Goal: Task Accomplishment & Management: Manage account settings

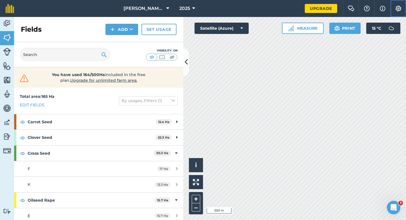
click at [399, 10] on img at bounding box center [398, 9] width 7 height 6
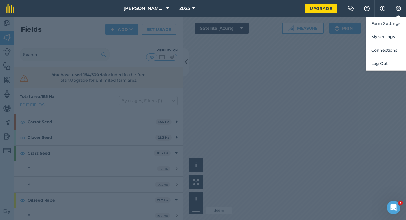
click at [399, 19] on button "Farm Settings" at bounding box center [386, 23] width 40 height 13
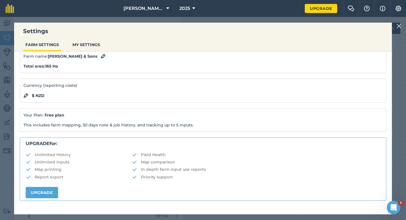
scroll to position [108, 0]
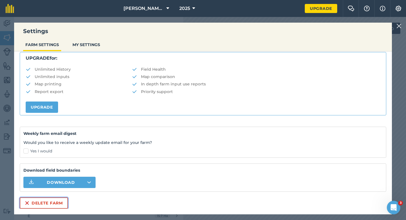
click at [52, 205] on button "Delete farm" at bounding box center [44, 202] width 48 height 11
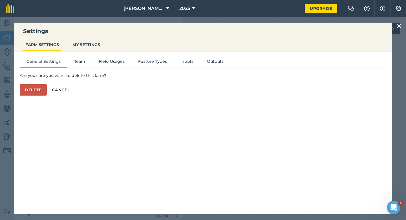
click at [26, 96] on div "General Settings Team Field Usages Feature Types Inputs Outputs Are you sure yo…" at bounding box center [203, 129] width 378 height 157
click at [27, 94] on button "Delete" at bounding box center [33, 89] width 27 height 11
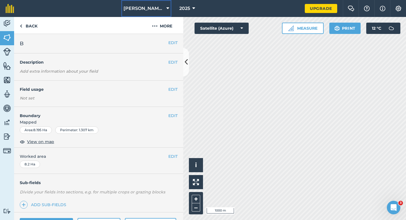
click at [155, 8] on span "[PERSON_NAME] Farming Partnership" at bounding box center [144, 8] width 41 height 7
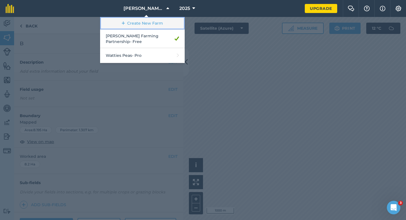
click at [155, 18] on link "Create New Farm" at bounding box center [142, 23] width 85 height 13
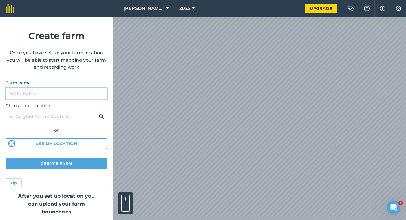
click at [75, 92] on input "Farm name" at bounding box center [57, 93] width 102 height 12
type input "[PERSON_NAME] & Sons"
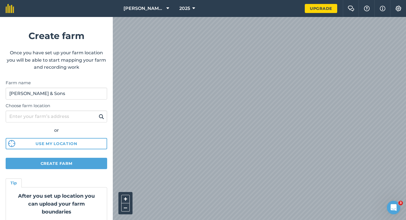
click at [326, 12] on div "[PERSON_NAME] Farming Partnership 2025 Upgrade Farm Chat Help Info Settings Cre…" at bounding box center [203, 8] width 406 height 17
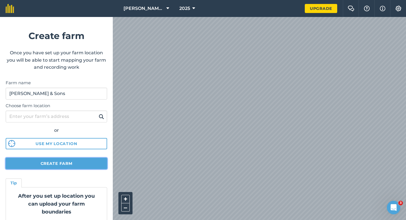
click at [77, 159] on button "Create farm" at bounding box center [57, 162] width 102 height 11
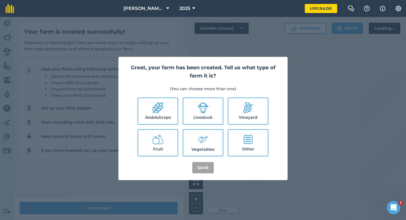
click at [164, 106] on label "Arable/crops" at bounding box center [158, 111] width 40 height 26
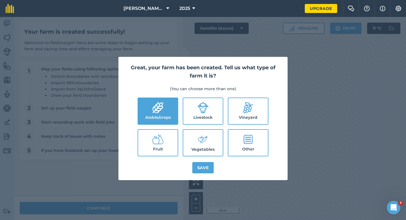
click at [167, 106] on label "Arable/crops" at bounding box center [158, 111] width 40 height 26
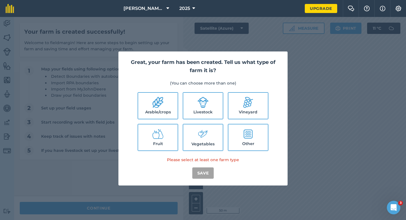
click at [177, 106] on label "Arable/crops" at bounding box center [158, 106] width 40 height 26
checkbox input "true"
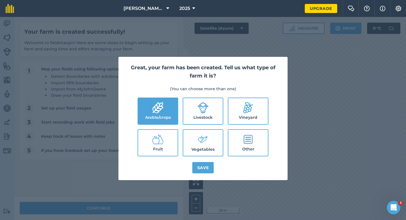
click at [203, 116] on label "Livestock" at bounding box center [203, 111] width 40 height 26
checkbox input "true"
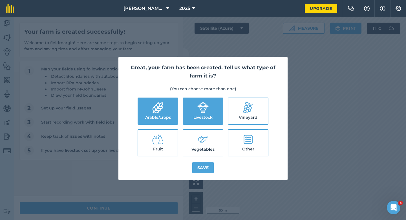
click at [203, 132] on label "Vegetables" at bounding box center [203, 143] width 40 height 26
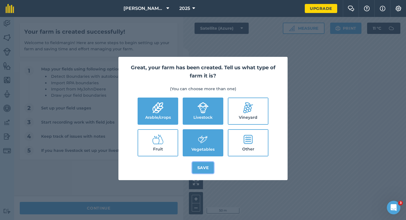
click at [204, 167] on button "Save" at bounding box center [203, 167] width 22 height 11
click at [207, 154] on label "Vegetables" at bounding box center [203, 143] width 40 height 26
checkbox input "false"
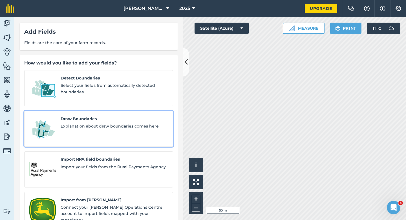
click at [108, 134] on link "Draw Boundaries Explanation about draw boundaries comes here" at bounding box center [98, 129] width 149 height 36
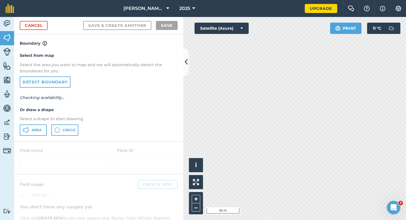
click at [32, 124] on div "Select from map Select the area you want to map and we will automatically detec…" at bounding box center [98, 94] width 169 height 94
click at [32, 131] on span "Area" at bounding box center [37, 130] width 10 height 5
click at [41, 30] on div "Cancel Save & Create Another Save" at bounding box center [98, 25] width 169 height 17
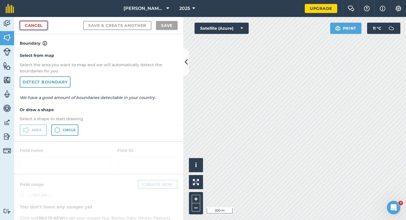
click at [36, 26] on link "Cancel" at bounding box center [34, 25] width 28 height 9
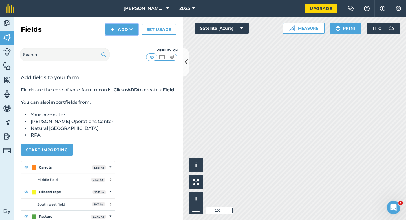
click at [113, 29] on img at bounding box center [113, 29] width 4 height 7
click at [117, 43] on link "Draw" at bounding box center [121, 42] width 31 height 12
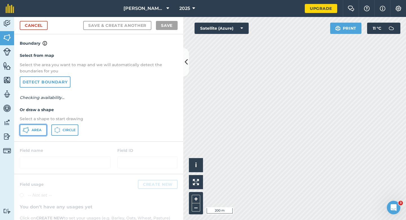
click at [27, 133] on icon at bounding box center [26, 129] width 7 height 7
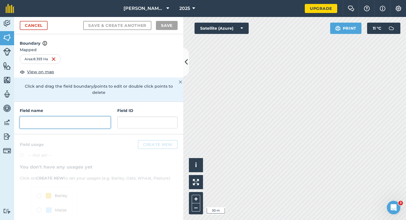
click at [90, 116] on input "text" at bounding box center [65, 122] width 91 height 12
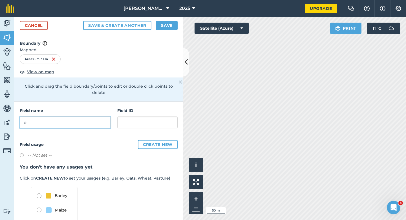
click at [87, 121] on input "b" at bounding box center [65, 122] width 91 height 12
type input "B"
click at [163, 25] on button "Save" at bounding box center [167, 25] width 22 height 9
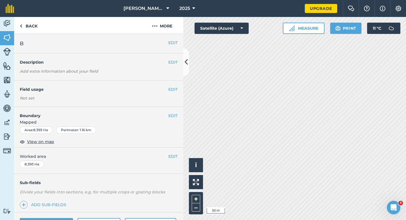
click at [165, 156] on span "Worked area" at bounding box center [99, 156] width 158 height 6
click at [181, 163] on div "EDIT Worked area 8.393 Ha" at bounding box center [98, 160] width 169 height 26
click at [175, 157] on button "EDIT" at bounding box center [173, 156] width 9 height 6
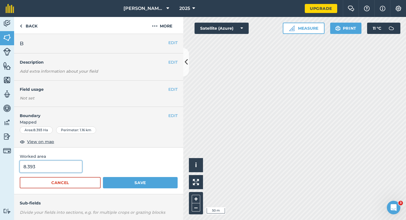
click at [67, 163] on input "8.393" at bounding box center [51, 166] width 62 height 12
click at [68, 166] on input "8.393" at bounding box center [51, 166] width 62 height 12
type input "8.4"
click at [103, 177] on button "Save" at bounding box center [140, 182] width 75 height 11
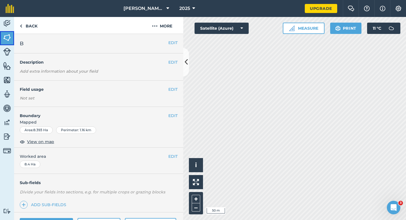
click at [7, 36] on img at bounding box center [7, 37] width 8 height 8
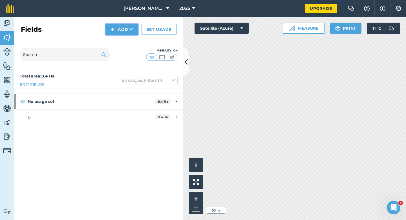
click at [123, 27] on button "Add" at bounding box center [122, 29] width 33 height 11
click at [123, 37] on link "Draw" at bounding box center [121, 42] width 31 height 12
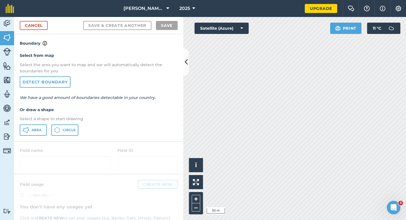
click at [42, 120] on p "Select a shape to start drawing" at bounding box center [99, 118] width 158 height 6
click at [42, 123] on div "Select from map Select the area you want to map and we will automatically detec…" at bounding box center [98, 94] width 169 height 94
click at [44, 127] on button "Area" at bounding box center [33, 129] width 27 height 11
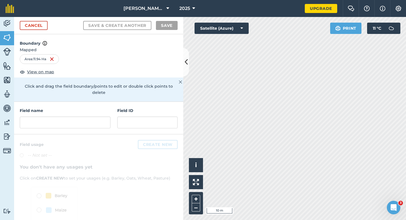
click at [69, 136] on div at bounding box center [98, 195] width 169 height 122
click at [71, 117] on input "text" at bounding box center [65, 122] width 91 height 12
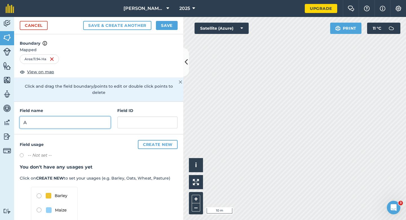
type input "A"
click at [168, 25] on button "Save" at bounding box center [167, 25] width 22 height 9
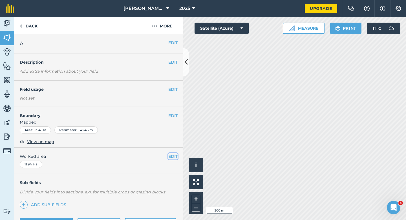
click at [172, 154] on button "EDIT" at bounding box center [173, 156] width 9 height 6
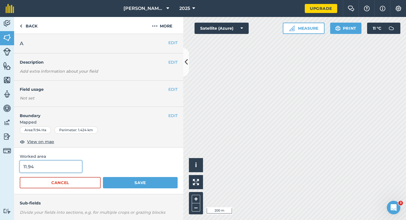
click at [68, 163] on input "11.94" at bounding box center [51, 166] width 62 height 12
type input "12"
click at [103, 177] on button "Save" at bounding box center [140, 182] width 75 height 11
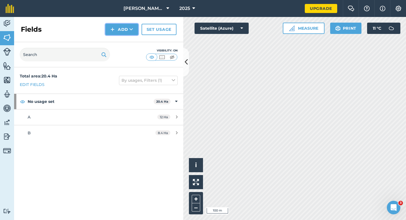
click at [122, 26] on button "Add" at bounding box center [122, 29] width 33 height 11
click at [122, 43] on link "Draw" at bounding box center [121, 42] width 31 height 12
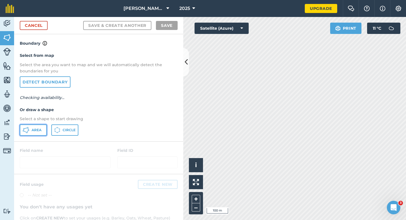
click at [37, 128] on span "Area" at bounding box center [37, 130] width 10 height 5
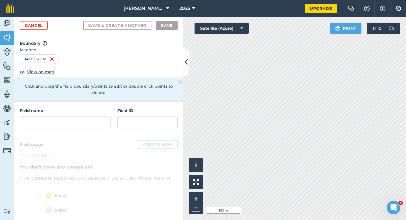
click at [99, 107] on h4 "Field name" at bounding box center [65, 110] width 91 height 6
click at [94, 126] on div "Field name Field ID" at bounding box center [98, 118] width 169 height 32
click at [90, 116] on input "text" at bounding box center [65, 122] width 91 height 12
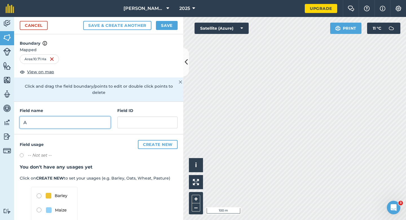
type input "A"
click at [167, 30] on div "Cancel Save & Create Another Save" at bounding box center [98, 25] width 169 height 17
click at [169, 26] on button "Save" at bounding box center [167, 25] width 22 height 9
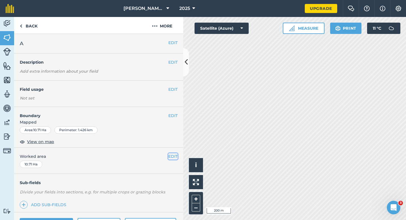
click at [169, 157] on button "EDIT" at bounding box center [173, 156] width 9 height 6
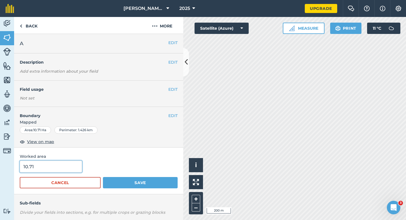
click at [38, 165] on input "10.71" at bounding box center [51, 166] width 62 height 12
type input "10.7"
click at [103, 177] on button "Save" at bounding box center [140, 182] width 75 height 11
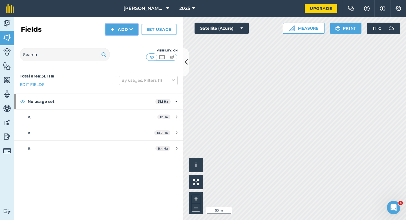
click at [118, 30] on button "Add" at bounding box center [122, 29] width 33 height 11
click at [119, 38] on link "Draw" at bounding box center [121, 42] width 31 height 12
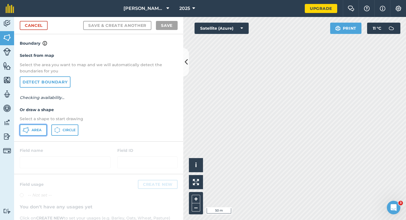
click at [24, 133] on button "Area" at bounding box center [33, 129] width 27 height 11
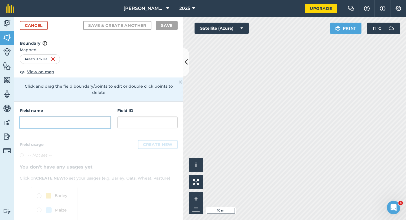
click at [80, 116] on input "text" at bounding box center [65, 122] width 91 height 12
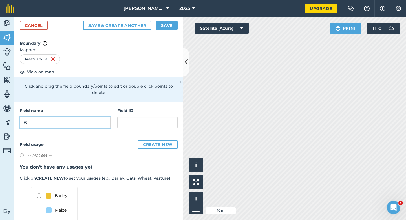
type input "B"
click at [172, 20] on div "Cancel Save & Create Another Save" at bounding box center [98, 25] width 169 height 17
click at [169, 19] on div "Cancel Save & Create Another Save" at bounding box center [98, 25] width 169 height 17
click at [169, 23] on button "Save" at bounding box center [167, 25] width 22 height 9
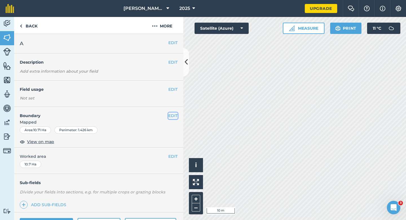
click at [172, 115] on button "EDIT" at bounding box center [173, 115] width 9 height 6
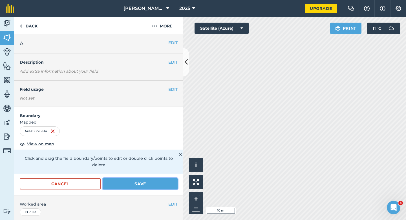
click at [134, 178] on button "Save" at bounding box center [140, 183] width 75 height 11
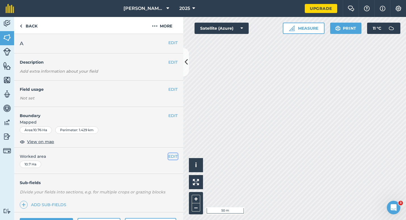
click at [174, 156] on button "EDIT" at bounding box center [173, 156] width 9 height 6
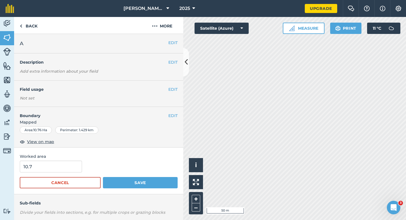
click at [9, 173] on div "Activity Fields Livestock Features Maps Team Vehicles Data Reporting Billing Tu…" at bounding box center [7, 118] width 14 height 203
click at [31, 172] on input "10.7" at bounding box center [51, 166] width 62 height 12
type input "10.8"
click at [103, 177] on button "Save" at bounding box center [140, 182] width 75 height 11
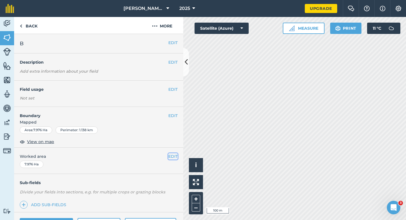
click at [171, 156] on button "EDIT" at bounding box center [173, 156] width 9 height 6
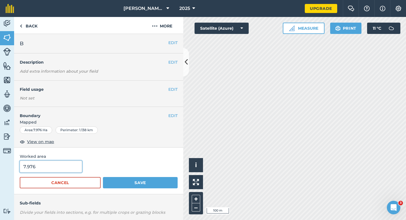
click at [73, 165] on input "7.976" at bounding box center [51, 166] width 62 height 12
type input "8"
click at [103, 177] on button "Save" at bounding box center [140, 182] width 75 height 11
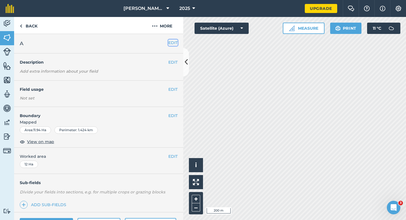
click at [172, 45] on button "EDIT" at bounding box center [173, 43] width 9 height 6
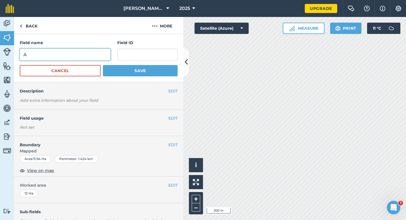
click at [103, 56] on input "A" at bounding box center [65, 55] width 91 height 12
type input "C"
click at [103, 65] on button "Save" at bounding box center [140, 70] width 75 height 11
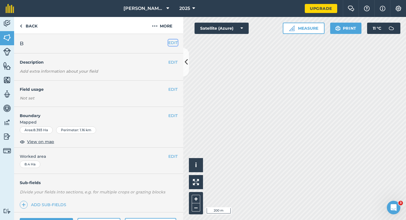
click at [173, 42] on button "EDIT" at bounding box center [173, 43] width 9 height 6
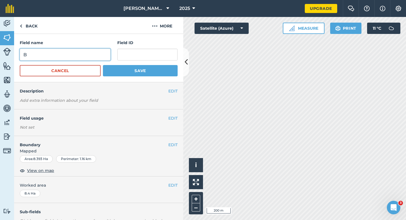
click at [87, 53] on input "B" at bounding box center [65, 55] width 91 height 12
type input "D"
click at [103, 65] on button "Save" at bounding box center [140, 70] width 75 height 11
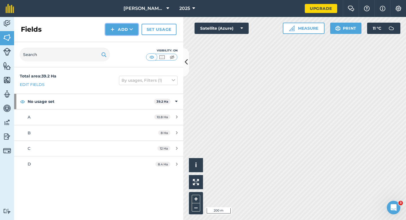
click at [123, 33] on button "Add" at bounding box center [122, 29] width 33 height 11
click at [123, 36] on link "Draw" at bounding box center [121, 42] width 31 height 12
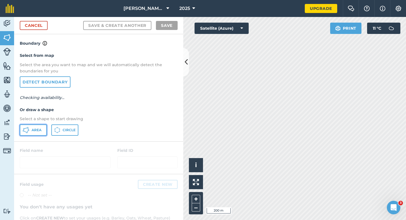
click at [39, 133] on button "Area" at bounding box center [33, 129] width 27 height 11
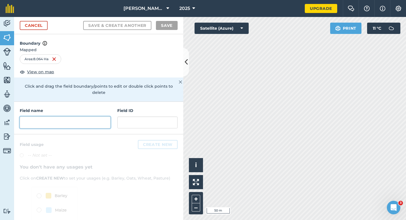
click at [76, 116] on input "text" at bounding box center [65, 122] width 91 height 12
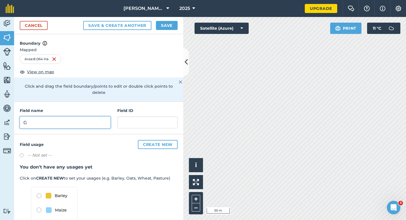
type input "G"
click at [165, 28] on button "Save" at bounding box center [167, 25] width 22 height 9
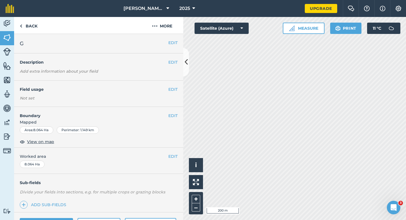
click at [178, 156] on div "EDIT Worked area 8.064 Ha" at bounding box center [98, 160] width 169 height 26
click at [172, 152] on div "EDIT Worked area 8.064 Ha" at bounding box center [98, 160] width 169 height 26
click at [172, 154] on button "EDIT" at bounding box center [173, 156] width 9 height 6
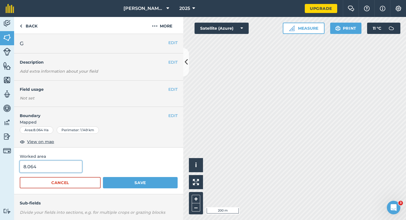
click at [69, 167] on input "8.064" at bounding box center [51, 166] width 62 height 12
type input "8"
click at [103, 177] on button "Save" at bounding box center [140, 182] width 75 height 11
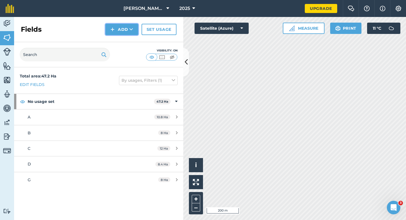
click at [123, 27] on button "Add" at bounding box center [122, 29] width 33 height 11
click at [126, 41] on link "Draw" at bounding box center [121, 42] width 31 height 12
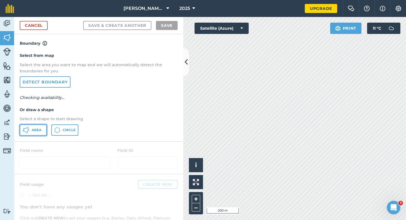
click at [41, 128] on span "Area" at bounding box center [37, 130] width 10 height 5
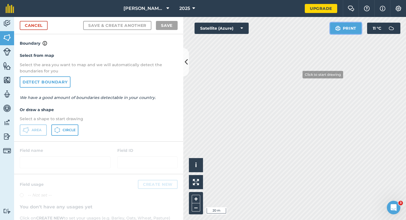
click at [294, 82] on div "Click to start drawing i © 2025 TomTom, Microsoft 20 m + – Satellite (Azure) Pr…" at bounding box center [294, 118] width 223 height 203
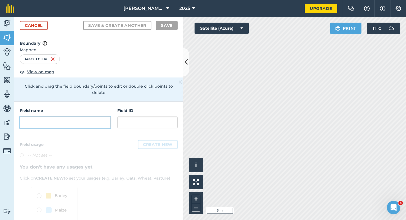
click at [110, 116] on input "text" at bounding box center [65, 122] width 91 height 12
click at [109, 116] on input "text" at bounding box center [65, 122] width 91 height 12
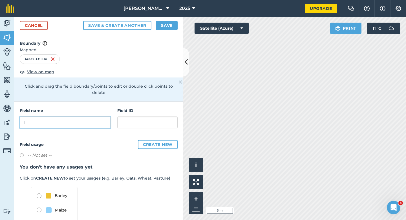
type input "I"
click at [159, 38] on h4 "Boundary" at bounding box center [98, 40] width 169 height 12
click at [161, 28] on button "Save" at bounding box center [167, 25] width 22 height 9
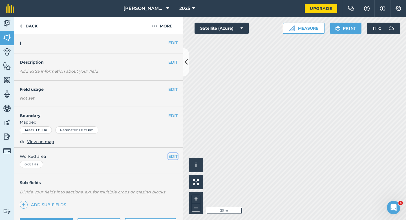
click at [176, 155] on button "EDIT" at bounding box center [173, 156] width 9 height 6
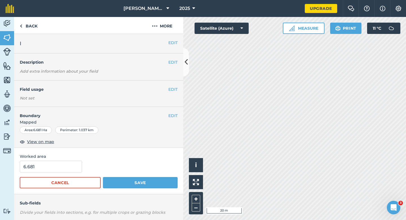
click at [61, 174] on form "6.681 Cancel Save" at bounding box center [99, 174] width 158 height 28
click at [61, 170] on input "6.681" at bounding box center [51, 166] width 62 height 12
type input "6.6"
click at [103, 177] on button "Save" at bounding box center [140, 182] width 75 height 11
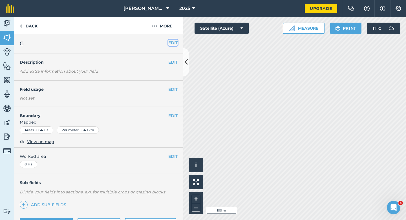
click at [172, 42] on button "EDIT" at bounding box center [173, 43] width 9 height 6
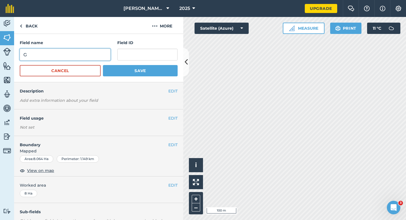
click at [92, 57] on input "G" at bounding box center [65, 55] width 91 height 12
type input "H"
click at [103, 65] on button "Save" at bounding box center [140, 70] width 75 height 11
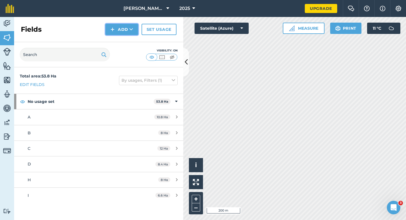
click at [127, 32] on button "Add" at bounding box center [122, 29] width 33 height 11
click at [127, 43] on link "Draw" at bounding box center [121, 42] width 31 height 12
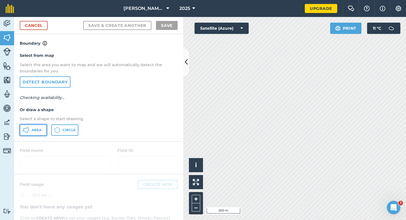
click at [31, 129] on button "Area" at bounding box center [33, 129] width 27 height 11
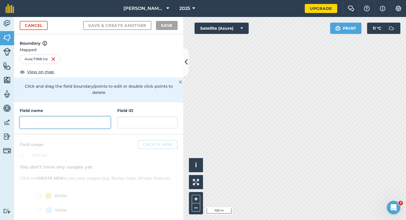
click at [77, 117] on input "text" at bounding box center [65, 122] width 91 height 12
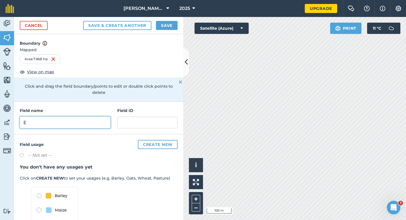
type input "E"
click at [166, 27] on button "Save" at bounding box center [167, 25] width 22 height 9
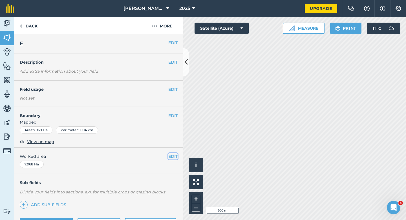
click at [176, 154] on button "EDIT" at bounding box center [173, 156] width 9 height 6
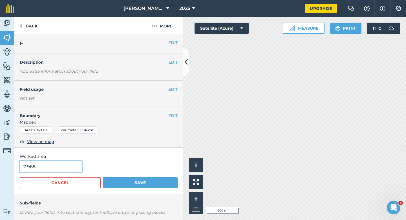
click at [69, 163] on input "7.968" at bounding box center [51, 166] width 62 height 12
type input "8"
click at [103, 177] on button "Save" at bounding box center [140, 182] width 75 height 11
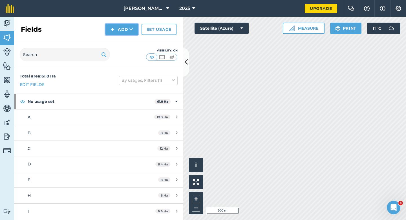
click at [114, 35] on button "Add" at bounding box center [122, 29] width 33 height 11
click at [114, 40] on link "Draw" at bounding box center [121, 42] width 31 height 12
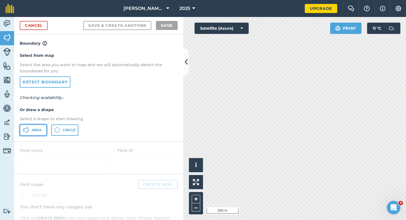
click at [41, 130] on span "Area" at bounding box center [37, 130] width 10 height 5
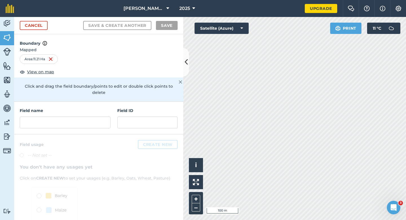
click at [99, 109] on div "Field name" at bounding box center [65, 117] width 91 height 21
click at [99, 116] on input "text" at bounding box center [65, 122] width 91 height 12
type input "G"
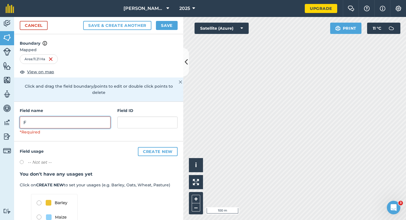
type input "F"
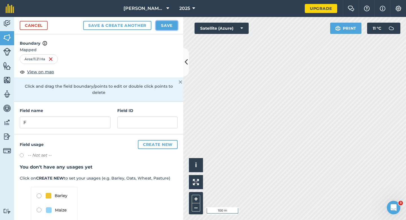
click at [170, 24] on button "Save" at bounding box center [167, 25] width 22 height 9
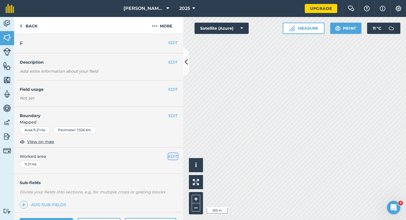
click at [175, 157] on button "EDIT" at bounding box center [173, 156] width 9 height 6
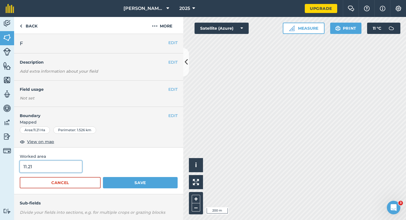
click at [59, 164] on input "11.21" at bounding box center [51, 166] width 62 height 12
type input "11.2"
click at [103, 177] on button "Save" at bounding box center [140, 182] width 75 height 11
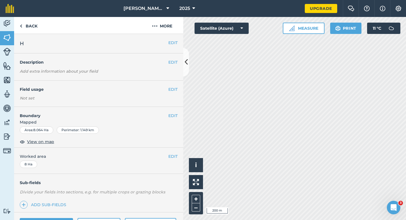
click at [172, 38] on div "EDIT H" at bounding box center [98, 43] width 169 height 19
click at [171, 41] on button "EDIT" at bounding box center [173, 43] width 9 height 6
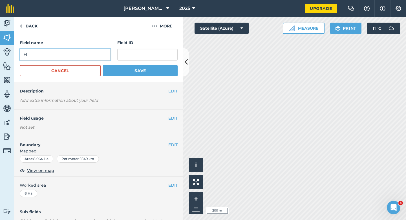
click at [99, 51] on input "H" at bounding box center [65, 55] width 91 height 12
type input "G"
click at [103, 65] on button "Save" at bounding box center [140, 70] width 75 height 11
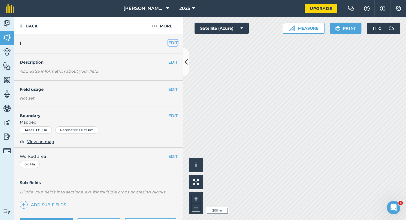
click at [175, 45] on button "EDIT" at bounding box center [173, 43] width 9 height 6
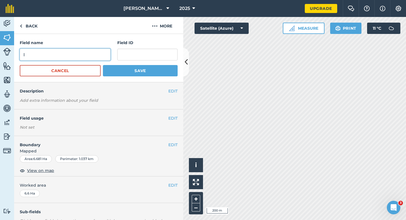
click at [92, 57] on input "I" at bounding box center [65, 55] width 91 height 12
click at [92, 57] on input "H" at bounding box center [65, 55] width 91 height 12
type input "H"
click at [103, 65] on button "Save" at bounding box center [140, 70] width 75 height 11
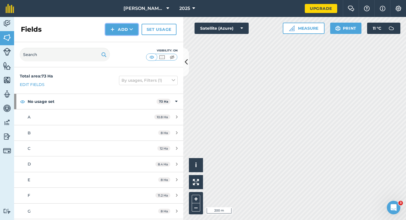
click at [118, 29] on button "Add" at bounding box center [122, 29] width 33 height 11
click at [118, 43] on link "Draw" at bounding box center [121, 42] width 31 height 12
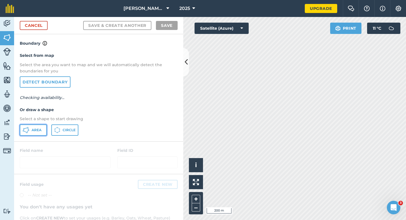
click at [40, 131] on span "Area" at bounding box center [37, 130] width 10 height 5
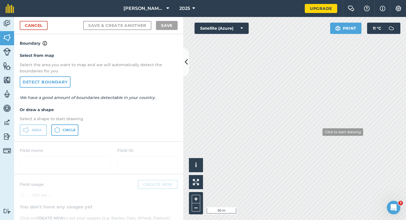
click at [205, 32] on div "Click to start drawing i © 2025 TomTom, Microsoft 50 m + – Satellite (Azure) Pr…" at bounding box center [294, 118] width 223 height 203
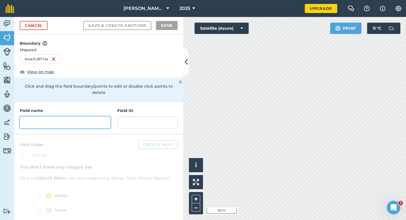
click at [104, 116] on input "text" at bounding box center [65, 122] width 91 height 12
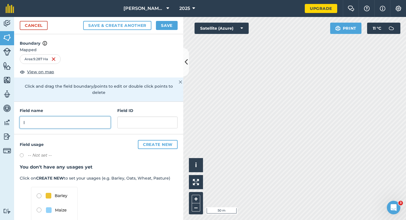
type input "I"
click at [167, 28] on button "Save" at bounding box center [167, 25] width 22 height 9
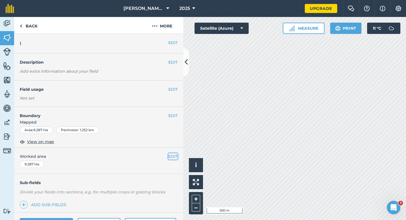
click at [172, 158] on button "EDIT" at bounding box center [173, 156] width 9 height 6
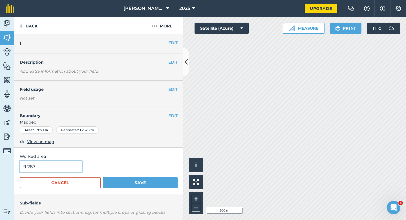
click at [64, 165] on input "9.287" at bounding box center [51, 166] width 62 height 12
type input "9.3"
click at [103, 177] on button "Save" at bounding box center [140, 182] width 75 height 11
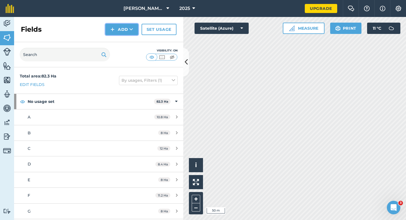
click at [120, 33] on button "Add" at bounding box center [122, 29] width 33 height 11
click at [120, 42] on link "Draw" at bounding box center [121, 42] width 31 height 12
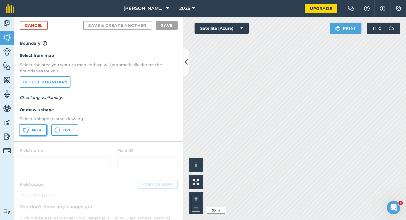
click at [29, 130] on icon at bounding box center [28, 129] width 1 height 1
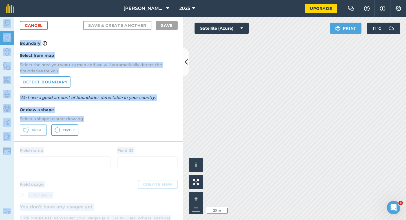
click at [385, 100] on div "[PERSON_NAME] & Sons 2025 Upgrade Farm Chat Help Info Settings Map printing is …" at bounding box center [203, 110] width 406 height 220
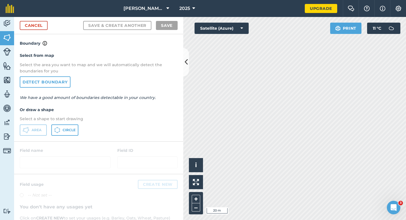
click at [170, 79] on div "Select from map Select the area you want to map and we will automatically detec…" at bounding box center [98, 94] width 169 height 94
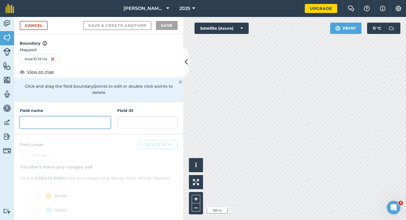
click at [89, 117] on input "text" at bounding box center [65, 122] width 91 height 12
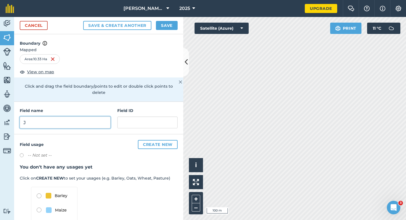
type input "J"
click at [169, 26] on button "Save" at bounding box center [167, 25] width 22 height 9
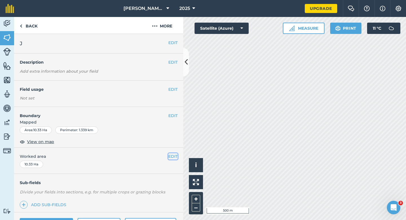
click at [175, 153] on button "EDIT" at bounding box center [173, 156] width 9 height 6
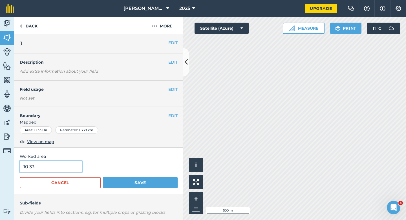
click at [74, 165] on input "10.33" at bounding box center [51, 166] width 62 height 12
type input "10.3"
click at [103, 177] on button "Save" at bounding box center [140, 182] width 75 height 11
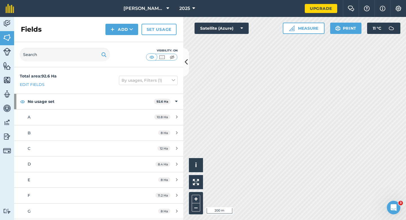
click at [119, 21] on div "Fields Add Set usage" at bounding box center [98, 29] width 169 height 25
click at [119, 29] on button "Add" at bounding box center [122, 29] width 33 height 11
click at [119, 42] on link "Draw" at bounding box center [121, 42] width 31 height 12
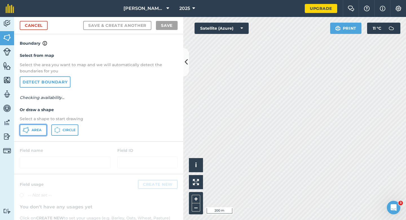
click at [40, 132] on span "Area" at bounding box center [37, 130] width 10 height 5
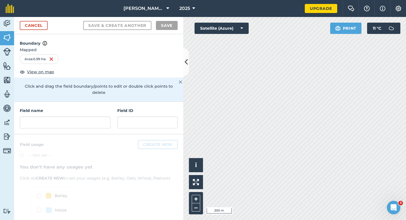
click at [76, 109] on div "Field name" at bounding box center [65, 117] width 91 height 21
click at [76, 110] on div "Field name" at bounding box center [65, 117] width 91 height 21
click at [76, 116] on input "text" at bounding box center [65, 122] width 91 height 12
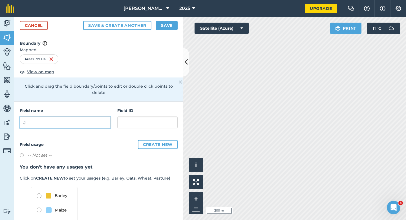
type input "J"
click at [34, 25] on link "Cancel" at bounding box center [34, 25] width 28 height 9
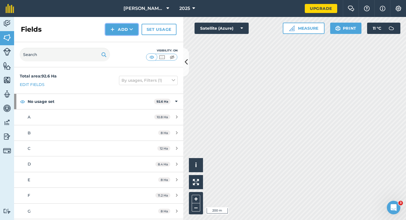
click at [115, 31] on button "Add" at bounding box center [122, 29] width 33 height 11
click at [116, 37] on link "Draw" at bounding box center [121, 42] width 31 height 12
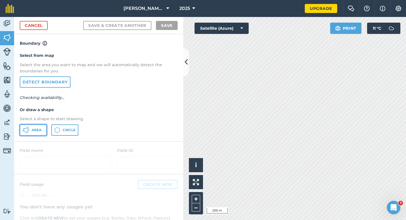
click at [26, 127] on icon at bounding box center [26, 129] width 7 height 7
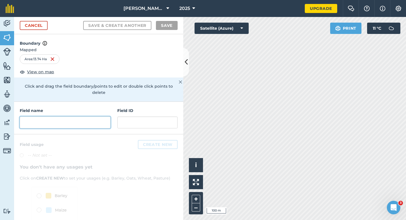
click at [102, 120] on input "text" at bounding box center [65, 122] width 91 height 12
type input "M"
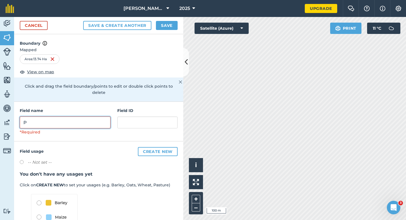
type input "P"
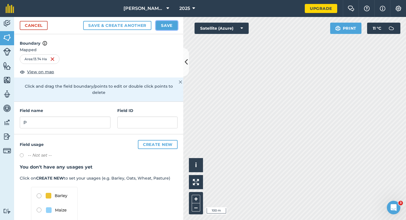
click at [168, 29] on button "Save" at bounding box center [167, 25] width 22 height 9
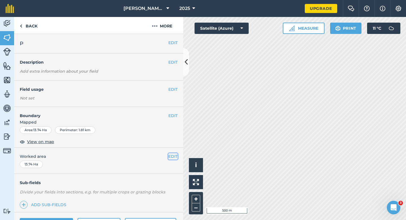
click at [174, 156] on button "EDIT" at bounding box center [173, 156] width 9 height 6
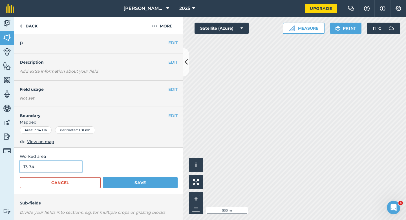
click at [64, 166] on input "13.74" at bounding box center [51, 166] width 62 height 12
type input "13.7"
click at [103, 177] on button "Save" at bounding box center [140, 182] width 75 height 11
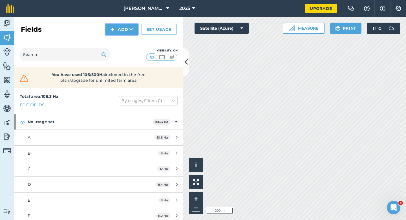
click at [120, 34] on button "Add" at bounding box center [122, 29] width 33 height 11
click at [120, 38] on link "Draw" at bounding box center [121, 42] width 31 height 12
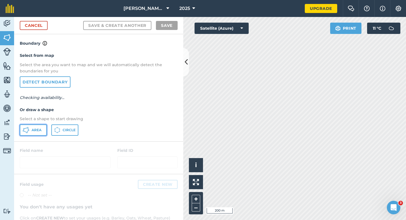
click at [32, 133] on button "Area" at bounding box center [33, 129] width 27 height 11
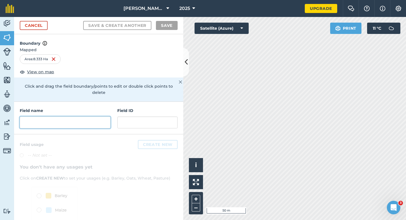
click at [83, 116] on input "text" at bounding box center [65, 122] width 91 height 12
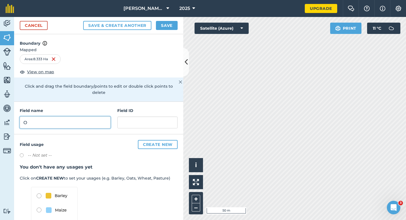
type input "O"
click at [164, 27] on button "Save" at bounding box center [167, 25] width 22 height 9
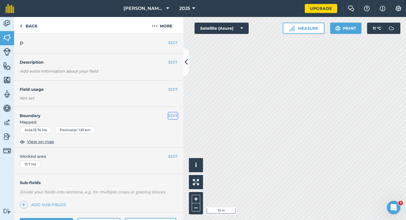
click at [172, 115] on button "EDIT" at bounding box center [173, 115] width 9 height 6
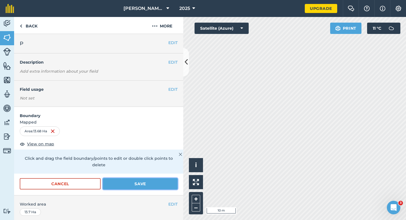
click at [158, 178] on button "Save" at bounding box center [140, 183] width 75 height 11
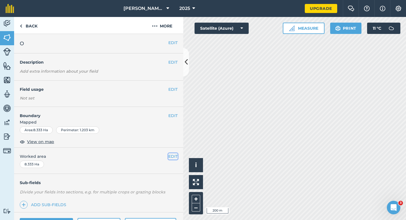
click at [169, 157] on button "EDIT" at bounding box center [173, 156] width 9 height 6
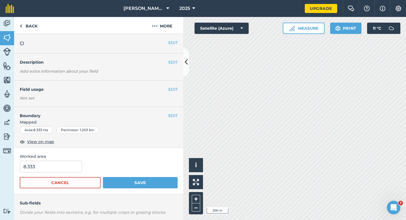
click at [72, 174] on form "8.333 Cancel Save" at bounding box center [99, 174] width 158 height 28
click at [72, 169] on input "8.333" at bounding box center [51, 166] width 62 height 12
type input "8.3"
click at [103, 177] on button "Save" at bounding box center [140, 182] width 75 height 11
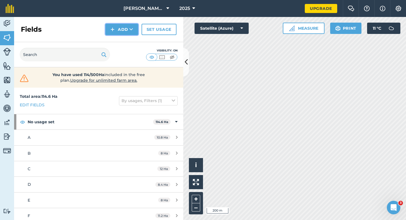
click at [123, 31] on button "Add" at bounding box center [122, 29] width 33 height 11
click at [123, 40] on link "Draw" at bounding box center [121, 42] width 31 height 12
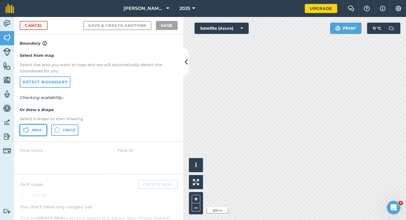
click at [29, 132] on button "Area" at bounding box center [33, 129] width 27 height 11
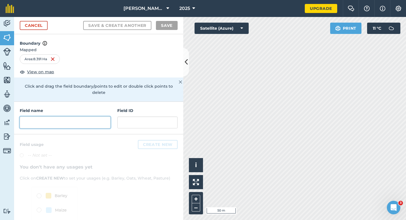
click at [89, 121] on input "text" at bounding box center [65, 122] width 91 height 12
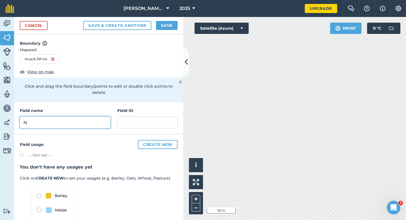
type input "N"
click at [172, 24] on button "Save" at bounding box center [167, 25] width 22 height 9
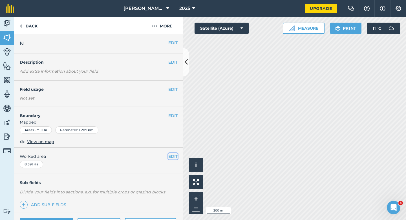
click at [175, 156] on button "EDIT" at bounding box center [173, 156] width 9 height 6
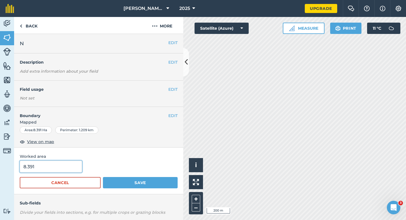
click at [59, 167] on input "8.391" at bounding box center [51, 166] width 62 height 12
type input "8.4"
click at [103, 177] on button "Save" at bounding box center [140, 182] width 75 height 11
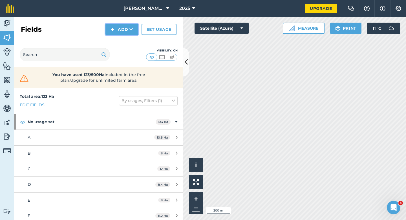
click at [119, 34] on button "Add" at bounding box center [122, 29] width 33 height 11
click at [119, 39] on link "Draw" at bounding box center [121, 42] width 31 height 12
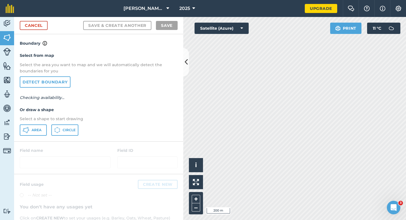
click at [36, 123] on div "Select from map Select the area you want to map and we will automatically detec…" at bounding box center [98, 94] width 169 height 94
click at [46, 132] on button "Area" at bounding box center [33, 129] width 27 height 11
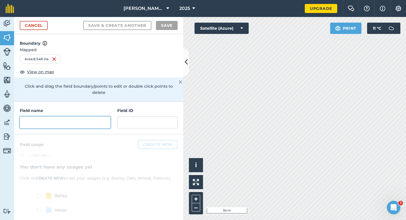
click at [78, 118] on input "text" at bounding box center [65, 122] width 91 height 12
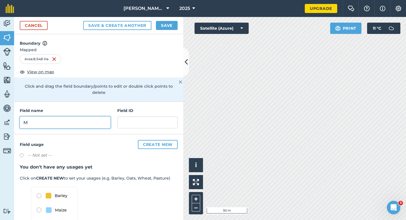
type input "M"
click at [168, 23] on button "Save" at bounding box center [167, 25] width 22 height 9
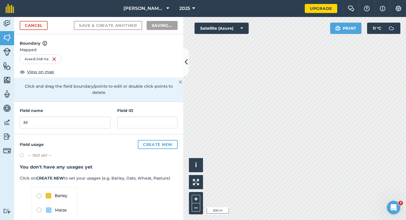
click at [171, 163] on h3 "You don't have any usages yet" at bounding box center [99, 166] width 158 height 7
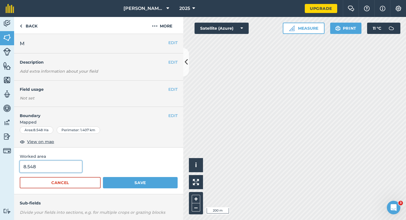
click at [57, 171] on input "8.548" at bounding box center [51, 166] width 62 height 12
type input "8.6"
click at [103, 177] on button "Save" at bounding box center [140, 182] width 75 height 11
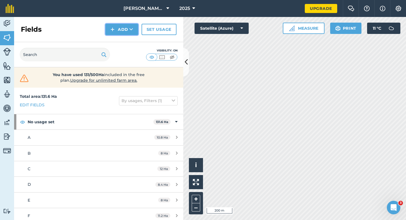
click at [121, 29] on button "Add" at bounding box center [122, 29] width 33 height 11
click at [120, 24] on button "Add" at bounding box center [122, 29] width 33 height 11
click at [120, 38] on link "Draw" at bounding box center [121, 42] width 31 height 12
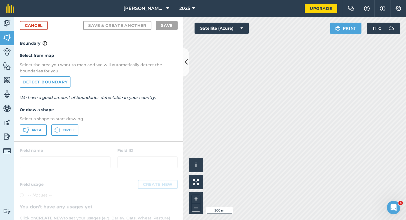
click at [47, 126] on div "Area Circle" at bounding box center [99, 129] width 158 height 11
click at [36, 129] on span "Area" at bounding box center [37, 130] width 10 height 5
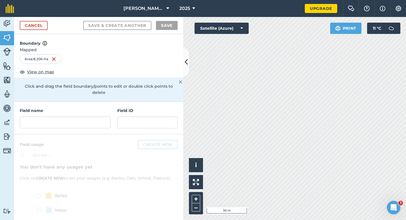
click at [180, 100] on div "Activity Fields Livestock Features Maps Team Vehicles Data Reporting Billing Tu…" at bounding box center [203, 118] width 406 height 203
click at [97, 116] on input "text" at bounding box center [65, 122] width 91 height 12
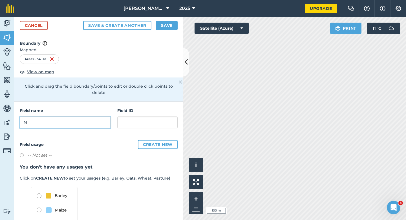
type input "N"
click at [174, 27] on button "Save" at bounding box center [167, 25] width 22 height 9
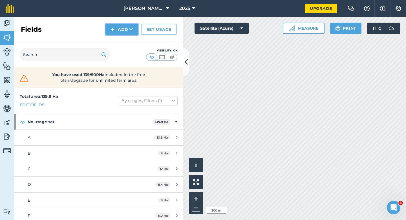
click at [122, 33] on button "Add" at bounding box center [122, 29] width 33 height 11
click at [122, 39] on link "Draw" at bounding box center [121, 42] width 31 height 12
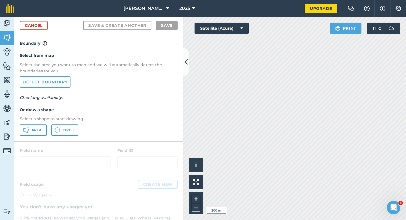
click at [45, 118] on p "Select a shape to start drawing" at bounding box center [99, 118] width 158 height 6
click at [45, 121] on p "Select a shape to start drawing" at bounding box center [99, 118] width 158 height 6
click at [45, 124] on button "Area" at bounding box center [33, 129] width 27 height 11
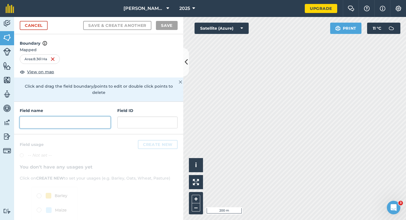
click at [75, 118] on input "text" at bounding box center [65, 122] width 91 height 12
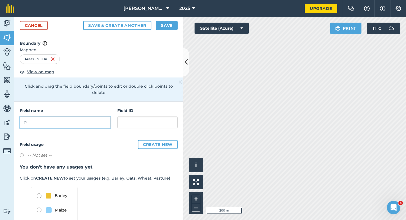
type input "P"
click at [163, 26] on button "Save" at bounding box center [167, 25] width 22 height 9
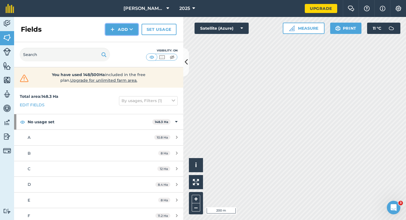
click at [133, 32] on icon at bounding box center [132, 30] width 4 height 6
click at [133, 40] on link "Draw" at bounding box center [121, 42] width 31 height 12
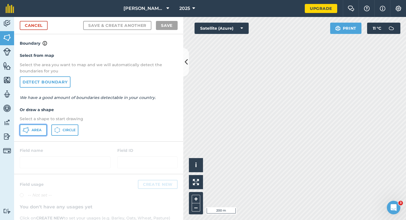
click at [35, 129] on span "Area" at bounding box center [37, 130] width 10 height 5
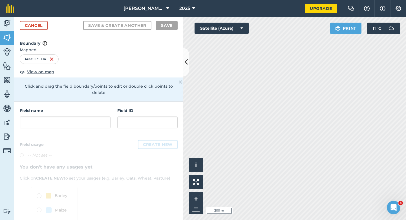
click at [92, 123] on div "Field name Field ID" at bounding box center [98, 118] width 169 height 32
click at [96, 116] on input "text" at bounding box center [65, 122] width 91 height 12
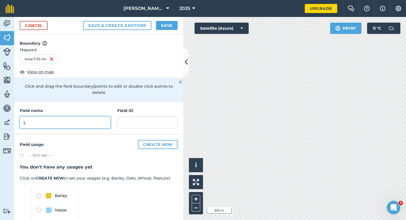
type input "L"
click at [163, 29] on button "Save" at bounding box center [167, 25] width 22 height 9
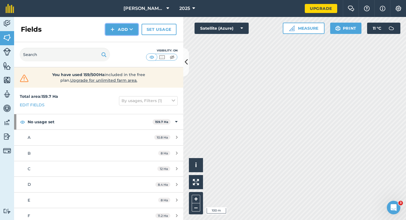
click at [116, 33] on button "Add" at bounding box center [122, 29] width 33 height 11
click at [120, 42] on link "Draw" at bounding box center [121, 42] width 31 height 12
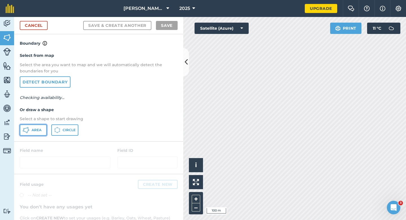
click at [44, 127] on button "Area" at bounding box center [33, 129] width 27 height 11
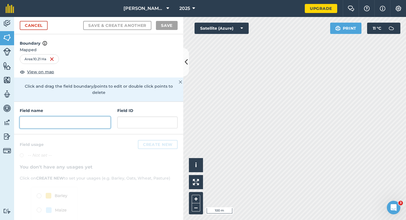
click at [83, 116] on input "text" at bounding box center [65, 122] width 91 height 12
type input "L"
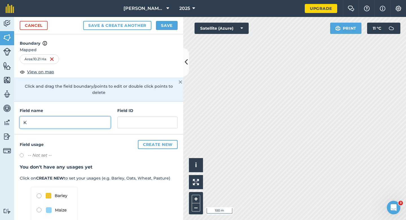
type input "K"
click at [170, 23] on button "Save" at bounding box center [167, 25] width 22 height 9
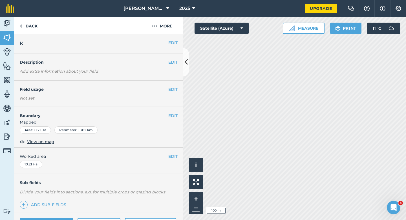
click at [174, 159] on div "EDIT Worked area 10.21 Ha" at bounding box center [98, 160] width 169 height 26
click at [171, 157] on button "EDIT" at bounding box center [173, 156] width 9 height 6
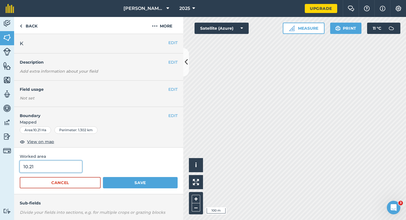
click at [62, 170] on input "10.21" at bounding box center [51, 166] width 62 height 12
type input "10.2"
click at [103, 177] on button "Save" at bounding box center [140, 182] width 75 height 11
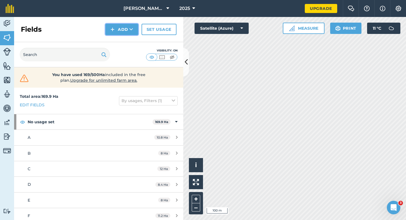
click at [117, 34] on button "Add" at bounding box center [122, 29] width 33 height 11
click at [117, 39] on link "Draw" at bounding box center [121, 42] width 31 height 12
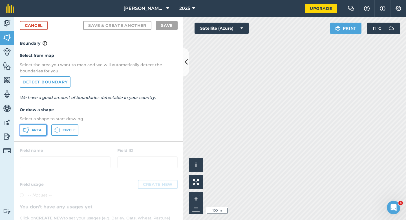
click at [33, 129] on span "Area" at bounding box center [37, 130] width 10 height 5
click at [43, 25] on link "Cancel" at bounding box center [34, 25] width 28 height 9
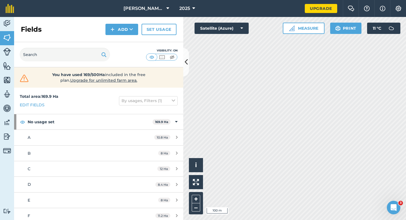
click at [243, 15] on div "[PERSON_NAME] & Sons 2025 Upgrade Farm Chat Help Info Settings Map printing is …" at bounding box center [203, 110] width 406 height 220
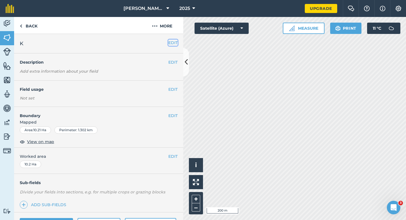
click at [171, 40] on button "EDIT" at bounding box center [173, 43] width 9 height 6
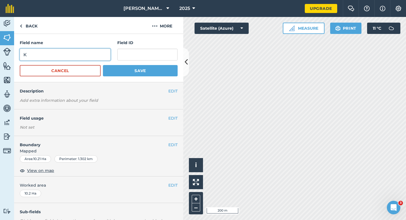
click at [85, 58] on input "K" at bounding box center [65, 55] width 91 height 12
type input "L"
click at [103, 65] on button "Save" at bounding box center [140, 70] width 75 height 11
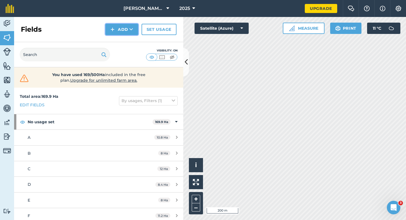
click at [119, 28] on button "Add" at bounding box center [122, 29] width 33 height 11
click at [119, 39] on link "Draw" at bounding box center [121, 42] width 31 height 12
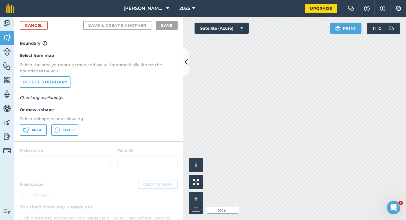
click at [43, 123] on div "Select from map Select the area you want to map and we will automatically detec…" at bounding box center [98, 94] width 169 height 94
click at [43, 127] on button "Area" at bounding box center [33, 129] width 27 height 11
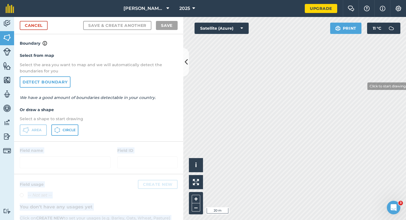
click at [364, 86] on div "Activity Fields Livestock Features Maps Team Vehicles Data Reporting Billing Tu…" at bounding box center [203, 118] width 406 height 203
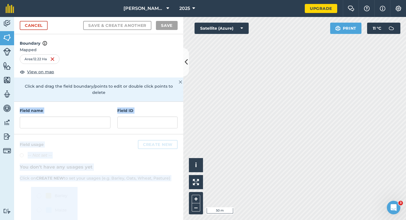
click at [157, 134] on div at bounding box center [98, 195] width 169 height 122
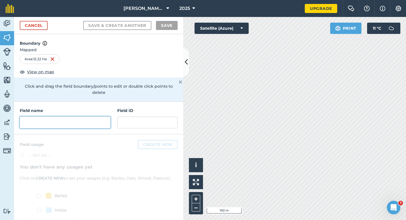
click at [69, 120] on input "text" at bounding box center [65, 122] width 91 height 12
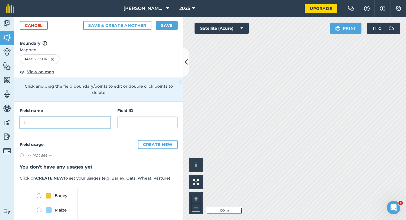
type input "L"
click at [160, 26] on button "Save" at bounding box center [167, 25] width 22 height 9
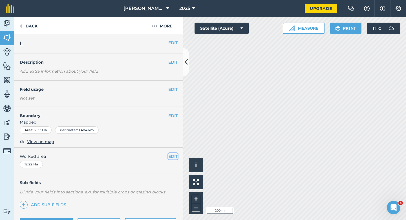
click at [175, 157] on button "EDIT" at bounding box center [173, 156] width 9 height 6
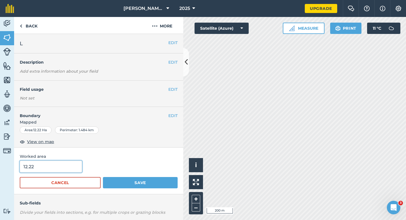
click at [76, 165] on input "12.22" at bounding box center [51, 166] width 62 height 12
type input "12.2"
click at [103, 177] on button "Save" at bounding box center [140, 182] width 75 height 11
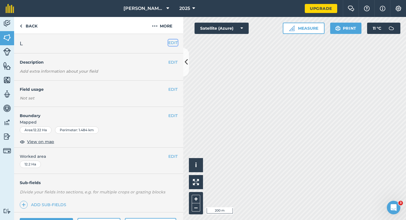
click at [175, 45] on button "EDIT" at bounding box center [173, 43] width 9 height 6
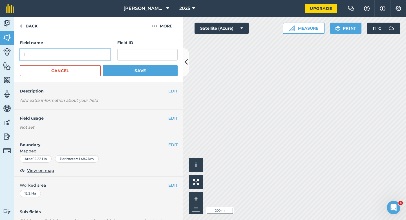
click at [93, 55] on input "L" at bounding box center [65, 55] width 91 height 12
click at [93, 55] on input "K" at bounding box center [65, 55] width 91 height 12
type input "K"
click at [103, 65] on button "Save" at bounding box center [140, 70] width 75 height 11
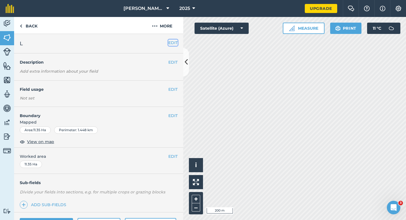
click at [174, 44] on button "EDIT" at bounding box center [173, 43] width 9 height 6
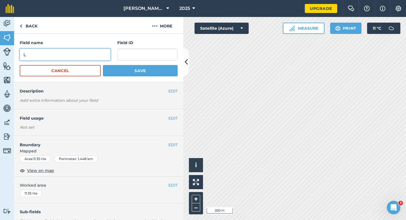
click at [104, 52] on input "L" at bounding box center [65, 55] width 91 height 12
click at [104, 52] on input "M" at bounding box center [65, 55] width 91 height 12
type input "M"
click at [103, 65] on button "Save" at bounding box center [140, 70] width 75 height 11
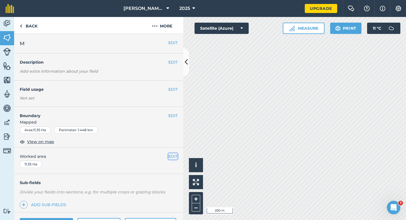
click at [173, 159] on button "EDIT" at bounding box center [173, 156] width 9 height 6
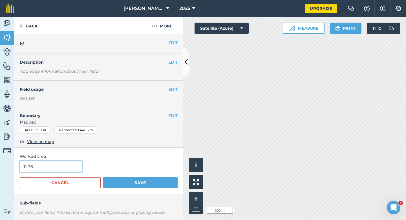
click at [79, 163] on input "11.35" at bounding box center [51, 166] width 62 height 12
click at [78, 165] on input "11.35" at bounding box center [51, 166] width 62 height 12
type input "11.4"
click at [103, 177] on button "Save" at bounding box center [140, 182] width 75 height 11
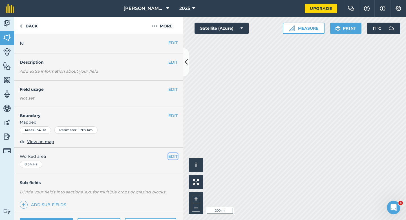
click at [174, 157] on button "EDIT" at bounding box center [173, 156] width 9 height 6
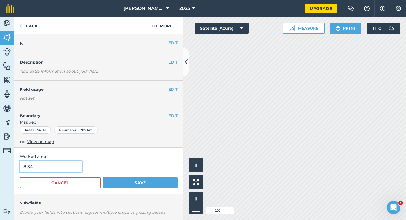
click at [60, 166] on input "8.34" at bounding box center [51, 166] width 62 height 12
type input "8.3"
click at [103, 177] on button "Save" at bounding box center [140, 182] width 75 height 11
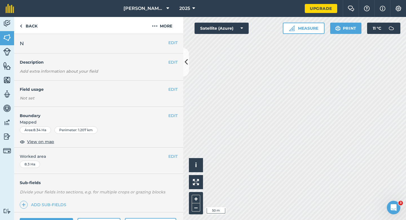
click at [173, 111] on div "EDIT Boundary Mapped Area : 8.34 Ha Perimeter : 1.207 km View on map" at bounding box center [98, 127] width 169 height 41
click at [173, 114] on button "EDIT" at bounding box center [173, 115] width 9 height 6
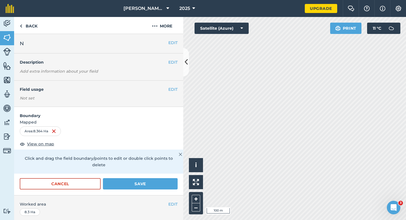
click at [170, 169] on form "Boundary Mapped Area : 8.364 Ha View on map Click and drag the field boundary/p…" at bounding box center [98, 151] width 169 height 88
click at [170, 178] on button "Save" at bounding box center [140, 183] width 75 height 11
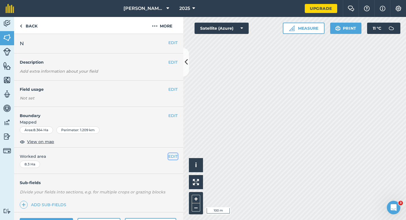
click at [175, 154] on button "EDIT" at bounding box center [173, 156] width 9 height 6
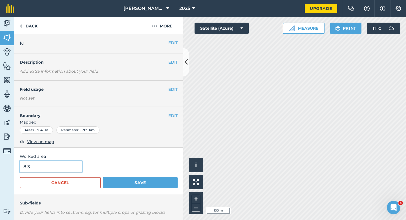
click at [53, 168] on input "8.3" at bounding box center [51, 166] width 62 height 12
type input "8.4"
click at [103, 177] on button "Save" at bounding box center [140, 182] width 75 height 11
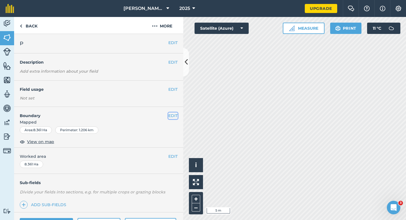
click at [174, 117] on button "EDIT" at bounding box center [173, 115] width 9 height 6
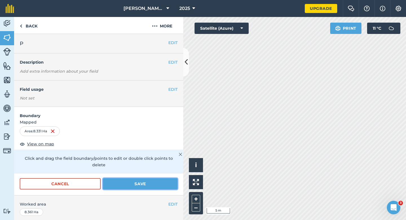
click at [157, 179] on button "Save" at bounding box center [140, 183] width 75 height 11
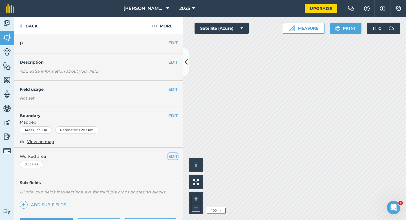
click at [172, 157] on button "EDIT" at bounding box center [173, 156] width 9 height 6
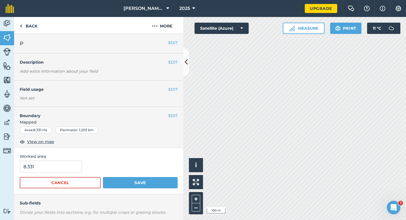
click at [71, 172] on form "8.331 Cancel Save" at bounding box center [99, 174] width 158 height 28
click at [71, 170] on input "8.331" at bounding box center [51, 166] width 62 height 12
type input "8.4"
click at [103, 177] on button "Save" at bounding box center [140, 182] width 75 height 11
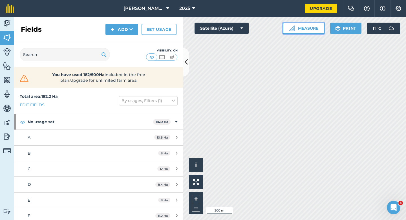
click at [307, 28] on button "Measure" at bounding box center [304, 28] width 42 height 11
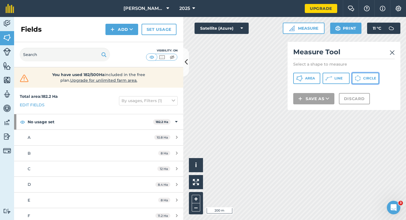
click at [303, 80] on icon at bounding box center [299, 78] width 7 height 7
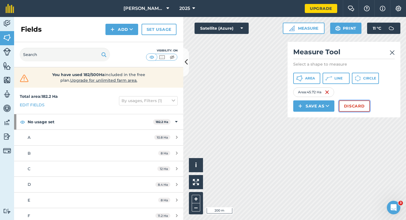
click at [356, 108] on button "Discard" at bounding box center [354, 105] width 31 height 11
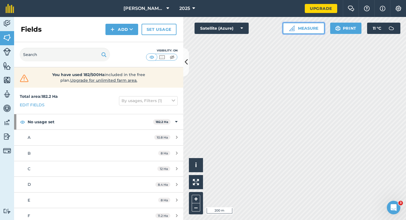
click at [303, 28] on button "Measure" at bounding box center [304, 28] width 42 height 11
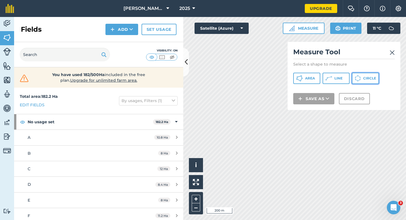
click at [357, 74] on button "Circle" at bounding box center [365, 78] width 27 height 11
click at [392, 53] on img at bounding box center [392, 52] width 5 height 7
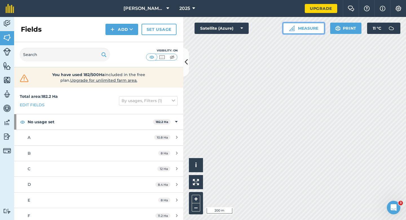
click at [321, 30] on button "Measure" at bounding box center [304, 28] width 42 height 11
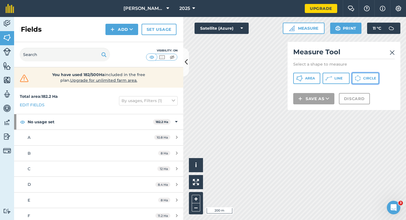
click at [363, 78] on button "Circle" at bounding box center [365, 78] width 27 height 11
click at [390, 51] on img at bounding box center [392, 52] width 5 height 7
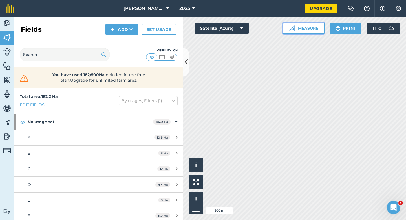
click at [298, 31] on button "Measure" at bounding box center [304, 28] width 42 height 11
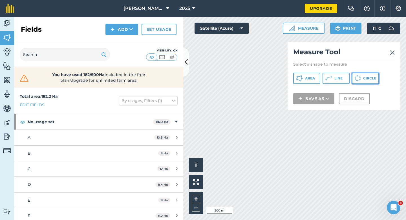
click at [367, 74] on button "Circle" at bounding box center [365, 78] width 27 height 11
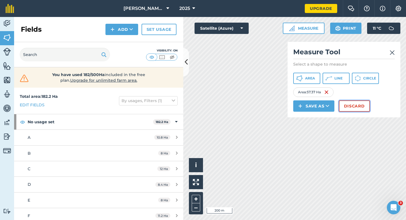
click at [364, 102] on button "Discard" at bounding box center [354, 105] width 31 height 11
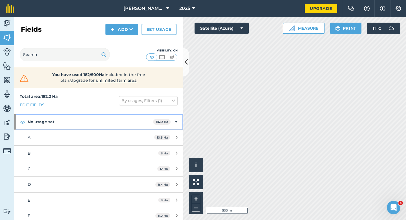
click at [175, 117] on div "No usage set 182.2 Ha" at bounding box center [98, 121] width 169 height 15
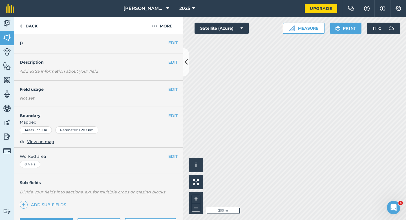
click at [178, 42] on div "EDIT P" at bounding box center [98, 43] width 169 height 19
click at [176, 42] on button "EDIT" at bounding box center [173, 43] width 9 height 6
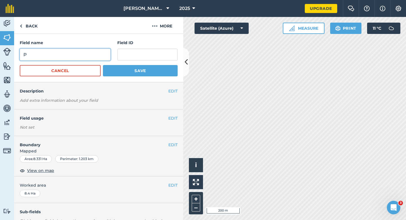
click at [78, 58] on input "P" at bounding box center [65, 55] width 91 height 12
click at [78, 58] on input "I" at bounding box center [65, 55] width 91 height 12
type input "I"
click at [103, 65] on button "Save" at bounding box center [140, 70] width 75 height 11
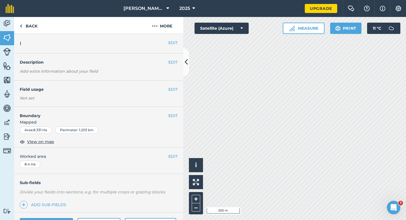
click at [172, 41] on button "EDIT" at bounding box center [173, 43] width 9 height 6
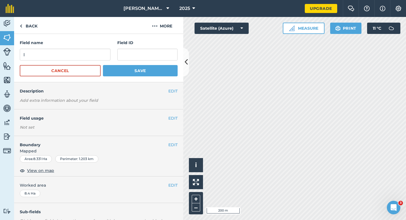
click at [174, 42] on h4 "Field ID" at bounding box center [147, 43] width 60 height 6
click at [76, 57] on input "I" at bounding box center [65, 55] width 91 height 12
click at [76, 57] on input "O" at bounding box center [65, 55] width 91 height 12
type input "O"
click at [103, 65] on button "Save" at bounding box center [140, 70] width 75 height 11
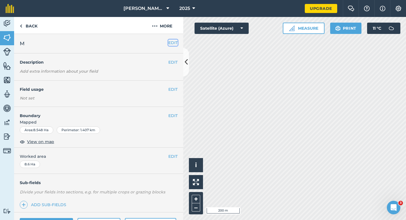
click at [175, 41] on button "EDIT" at bounding box center [173, 43] width 9 height 6
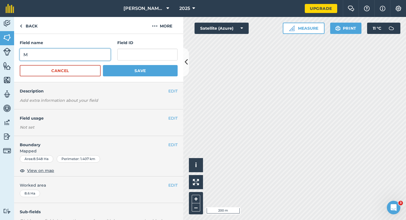
click at [84, 60] on input "M" at bounding box center [65, 55] width 91 height 12
type input "P"
click at [103, 65] on button "Save" at bounding box center [140, 70] width 75 height 11
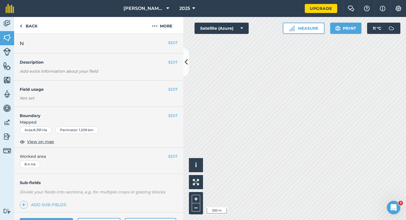
click at [173, 39] on div "EDIT N" at bounding box center [98, 43] width 169 height 19
click at [175, 42] on button "EDIT" at bounding box center [173, 43] width 9 height 6
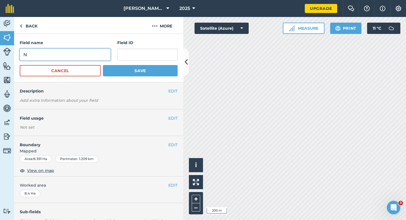
click at [81, 56] on input "N" at bounding box center [65, 55] width 91 height 12
click at [47, 58] on input "N" at bounding box center [65, 55] width 91 height 12
click at [52, 54] on input "N" at bounding box center [65, 55] width 91 height 12
type input "Q"
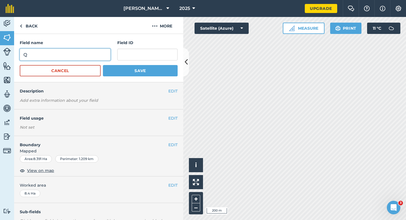
click at [103, 65] on button "Save" at bounding box center [140, 70] width 75 height 11
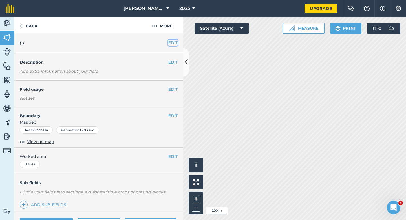
click at [173, 45] on button "EDIT" at bounding box center [173, 43] width 9 height 6
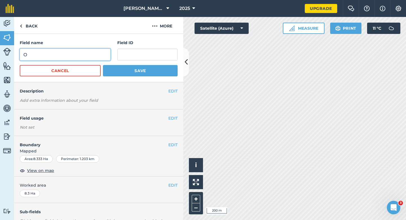
click at [76, 52] on input "O" at bounding box center [65, 55] width 91 height 12
type input "R"
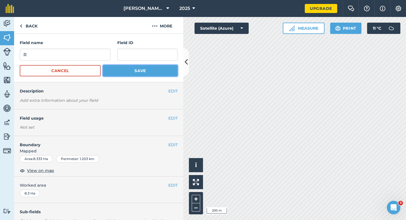
click at [123, 70] on button "Save" at bounding box center [140, 70] width 75 height 11
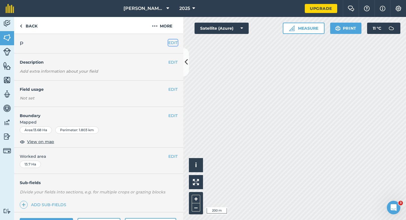
click at [176, 45] on button "EDIT" at bounding box center [173, 43] width 9 height 6
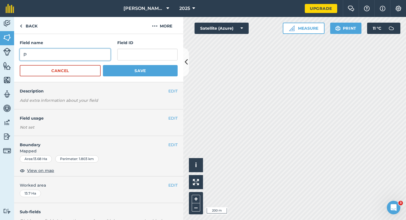
click at [91, 52] on input "P" at bounding box center [65, 55] width 91 height 12
type input "S"
click at [103, 65] on button "Save" at bounding box center [140, 70] width 75 height 11
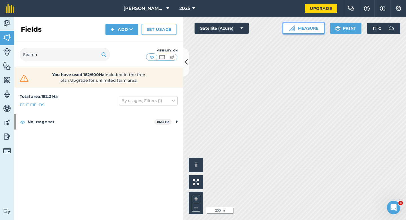
click at [310, 28] on button "Measure" at bounding box center [304, 28] width 42 height 11
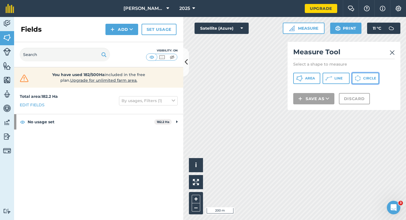
click at [303, 78] on icon at bounding box center [299, 78] width 7 height 7
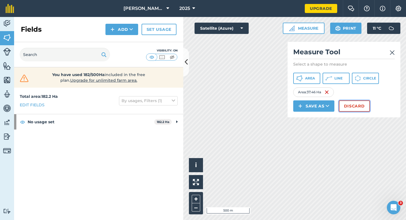
click at [356, 106] on button "Discard" at bounding box center [354, 105] width 31 height 11
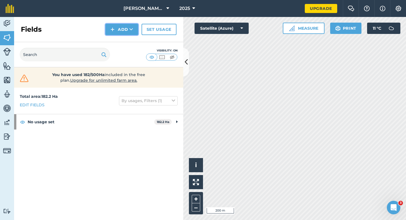
click at [135, 25] on button "Add" at bounding box center [122, 29] width 33 height 11
click at [134, 34] on button "Add Draw Import" at bounding box center [122, 29] width 33 height 11
click at [124, 28] on button "Add" at bounding box center [122, 29] width 33 height 11
click at [124, 37] on link "Draw" at bounding box center [121, 42] width 31 height 12
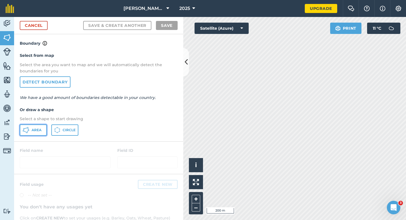
click at [32, 129] on span "Area" at bounding box center [37, 130] width 10 height 5
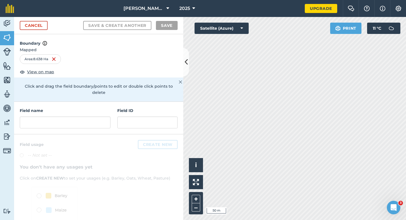
click at [74, 123] on div "Field name Field ID" at bounding box center [98, 118] width 169 height 32
click at [76, 120] on input "text" at bounding box center [65, 122] width 91 height 12
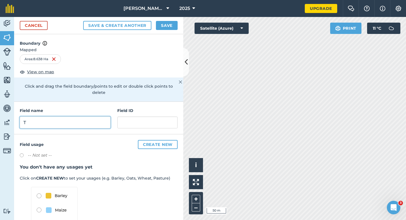
type input "T"
click at [166, 24] on button "Save" at bounding box center [167, 25] width 22 height 9
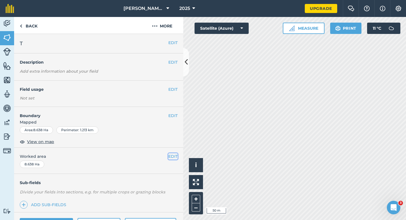
click at [174, 157] on button "EDIT" at bounding box center [173, 156] width 9 height 6
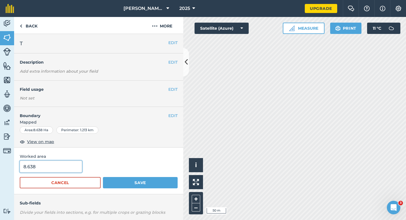
click at [41, 162] on input "8.638" at bounding box center [51, 166] width 62 height 12
click at [42, 169] on input "8.638" at bounding box center [51, 166] width 62 height 12
type input "8.6"
click at [103, 177] on button "Save" at bounding box center [140, 182] width 75 height 11
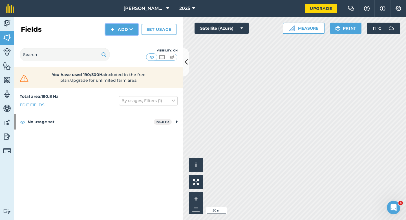
click at [122, 30] on button "Add" at bounding box center [122, 29] width 33 height 11
click at [122, 37] on link "Draw" at bounding box center [121, 42] width 31 height 12
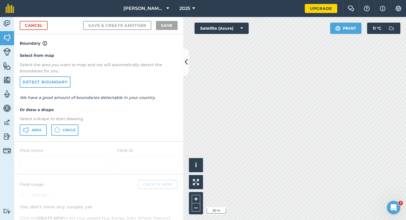
click at [39, 123] on div "Select from map Select the area you want to map and we will automatically detec…" at bounding box center [98, 94] width 169 height 94
click at [34, 123] on div "Select from map Select the area you want to map and we will automatically detec…" at bounding box center [98, 94] width 169 height 94
click at [34, 132] on span "Area" at bounding box center [37, 130] width 10 height 5
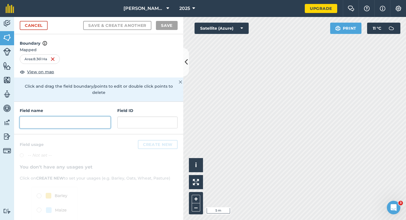
click at [79, 116] on input "text" at bounding box center [65, 122] width 91 height 12
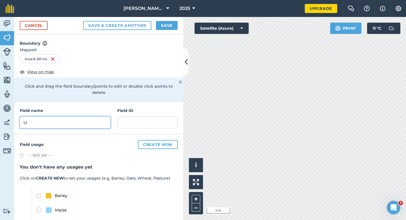
type input "U"
click at [182, 7] on span "2025" at bounding box center [185, 8] width 11 height 7
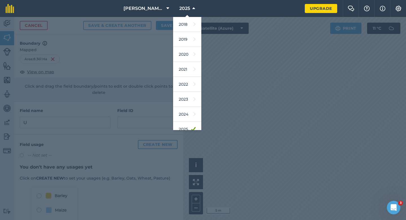
click at [159, 29] on div at bounding box center [203, 118] width 406 height 203
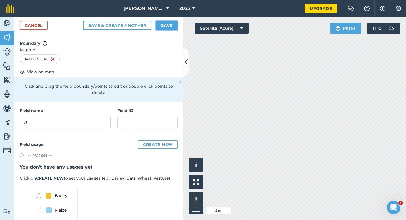
click at [165, 23] on button "Save" at bounding box center [167, 25] width 22 height 9
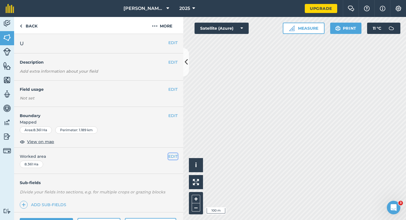
click at [172, 155] on button "EDIT" at bounding box center [173, 156] width 9 height 6
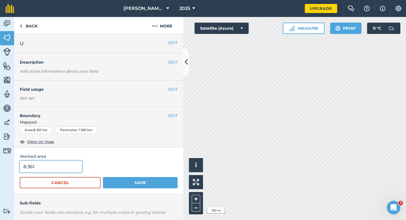
click at [60, 170] on input "8.361" at bounding box center [51, 166] width 62 height 12
type input "8.4"
click at [103, 177] on button "Save" at bounding box center [140, 182] width 75 height 11
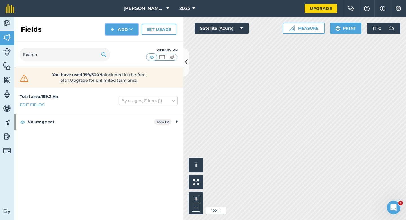
click at [111, 30] on button "Add" at bounding box center [122, 29] width 33 height 11
click at [115, 41] on link "Draw" at bounding box center [121, 42] width 31 height 12
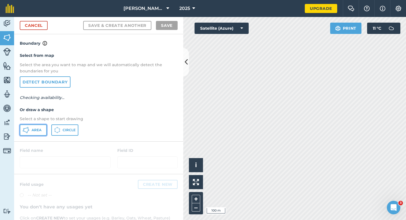
click at [40, 126] on button "Area" at bounding box center [33, 129] width 27 height 11
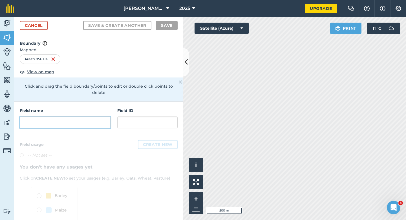
click at [100, 119] on input "text" at bounding box center [65, 122] width 91 height 12
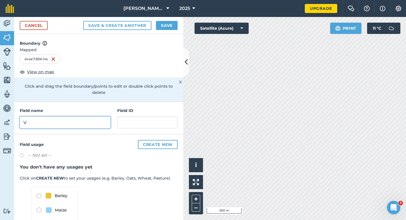
type input "V"
click at [165, 27] on button "Save" at bounding box center [167, 25] width 22 height 9
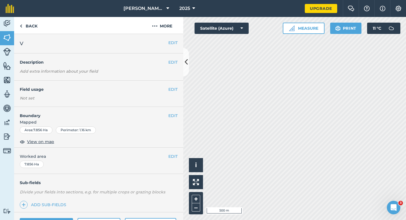
click at [170, 150] on div "EDIT Worked area 7.856 Ha" at bounding box center [98, 160] width 169 height 26
click at [170, 154] on button "EDIT" at bounding box center [173, 156] width 9 height 6
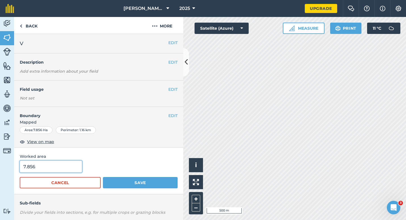
click at [50, 170] on input "7.856" at bounding box center [51, 166] width 62 height 12
type input "8"
click at [103, 177] on button "Save" at bounding box center [140, 182] width 75 height 11
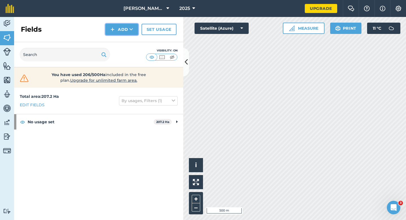
click at [122, 27] on button "Add" at bounding box center [122, 29] width 33 height 11
click at [122, 37] on link "Draw" at bounding box center [121, 42] width 31 height 12
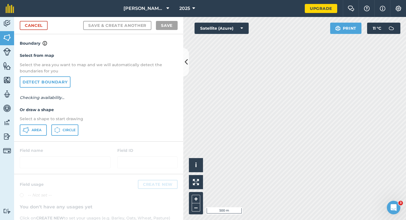
click at [47, 130] on div "Area Circle" at bounding box center [99, 129] width 158 height 11
click at [38, 124] on button "Area" at bounding box center [33, 129] width 27 height 11
click at [38, 126] on button "Area" at bounding box center [33, 129] width 27 height 11
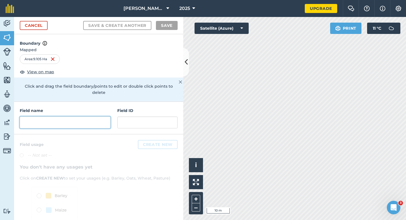
click at [97, 119] on input "text" at bounding box center [65, 122] width 91 height 12
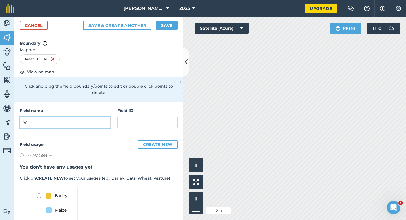
type input "V"
click at [168, 29] on button "Save" at bounding box center [167, 25] width 22 height 9
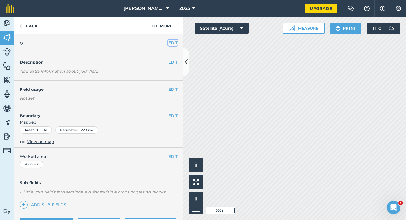
click at [173, 45] on button "EDIT" at bounding box center [173, 43] width 9 height 6
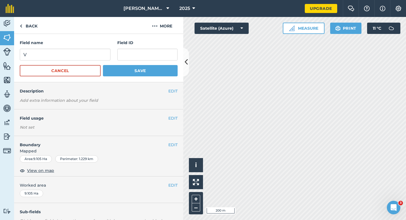
click at [173, 45] on h4 "Field ID" at bounding box center [147, 43] width 60 height 6
click at [93, 62] on form "Field name V Field ID Cancel Save" at bounding box center [99, 58] width 158 height 37
click at [93, 58] on input "V" at bounding box center [65, 55] width 91 height 12
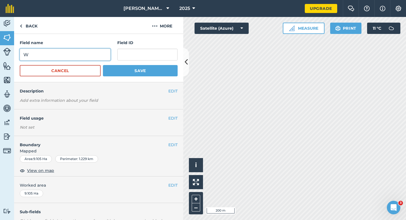
type input "W"
click at [103, 65] on button "Save" at bounding box center [140, 70] width 75 height 11
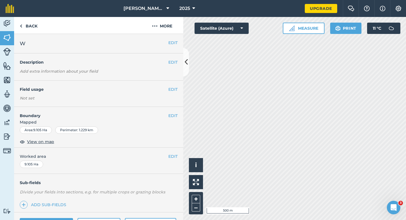
click at [178, 160] on div "EDIT Worked area 9.105 Ha" at bounding box center [98, 160] width 169 height 26
click at [178, 159] on div "EDIT Worked area 9.105 Ha" at bounding box center [98, 160] width 169 height 26
click at [173, 154] on button "EDIT" at bounding box center [173, 156] width 9 height 6
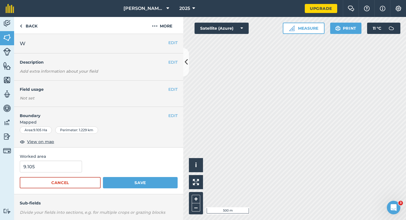
click at [50, 173] on form "9.105 Cancel Save" at bounding box center [99, 174] width 158 height 28
click at [50, 169] on input "9.105" at bounding box center [51, 166] width 62 height 12
type input "9.1"
click at [103, 177] on button "Save" at bounding box center [140, 182] width 75 height 11
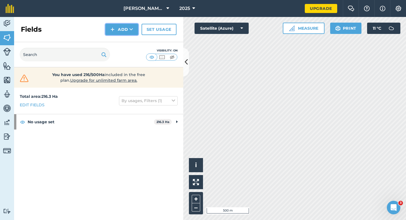
click at [116, 33] on button "Add" at bounding box center [122, 29] width 33 height 11
click at [116, 37] on link "Draw" at bounding box center [121, 42] width 31 height 12
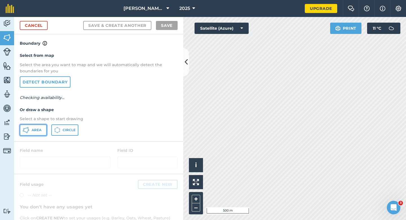
click at [45, 127] on button "Area" at bounding box center [33, 129] width 27 height 11
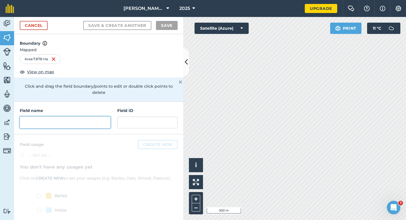
click at [101, 116] on input "text" at bounding box center [65, 122] width 91 height 12
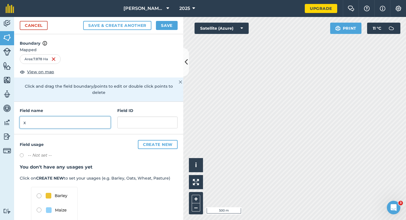
type input "x"
click at [175, 23] on button "Save" at bounding box center [167, 25] width 22 height 9
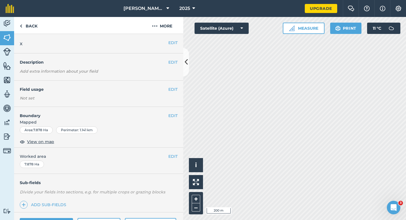
click at [171, 152] on div "EDIT Worked area 7.878 Ha" at bounding box center [98, 160] width 169 height 26
click at [171, 153] on div "EDIT Worked area 7.878 Ha" at bounding box center [98, 160] width 169 height 26
click at [171, 154] on button "EDIT" at bounding box center [173, 156] width 9 height 6
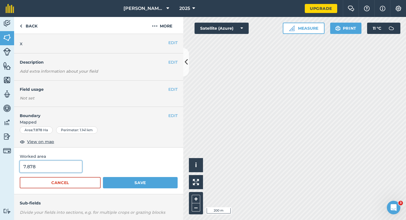
click at [70, 165] on input "7.878" at bounding box center [51, 166] width 62 height 12
type input "8"
click at [103, 177] on button "Save" at bounding box center [140, 182] width 75 height 11
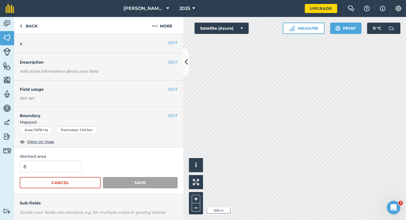
click at [172, 38] on div "EDIT x" at bounding box center [98, 43] width 169 height 19
click at [172, 41] on button "EDIT" at bounding box center [173, 43] width 9 height 6
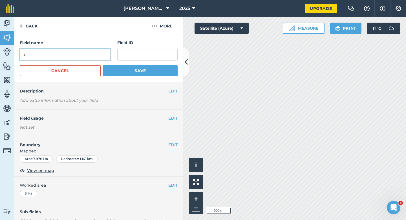
click at [109, 50] on input "x" at bounding box center [65, 55] width 91 height 12
type input "X\\"
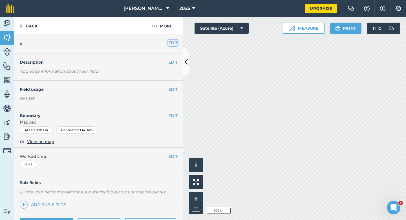
click at [172, 42] on button "EDIT" at bounding box center [173, 43] width 9 height 6
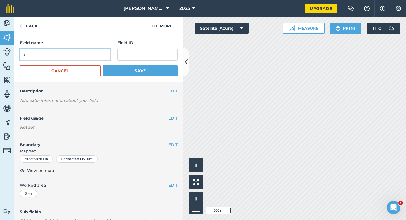
click at [104, 54] on input "x" at bounding box center [65, 55] width 91 height 12
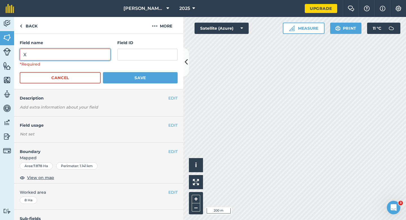
type input "X"
click at [103, 72] on button "Save" at bounding box center [140, 77] width 75 height 11
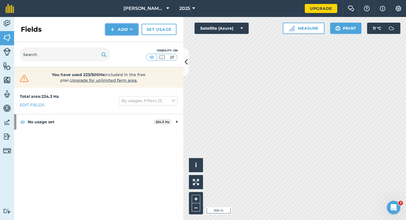
click at [124, 34] on button "Add" at bounding box center [122, 29] width 33 height 11
click at [124, 43] on link "Draw" at bounding box center [121, 42] width 31 height 12
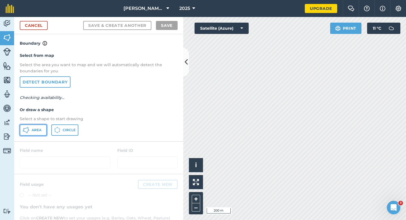
click at [32, 130] on span "Area" at bounding box center [37, 130] width 10 height 5
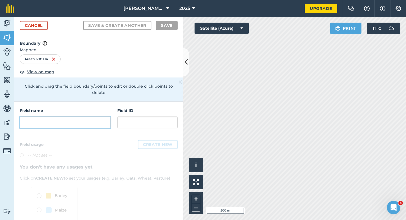
click at [89, 116] on input "text" at bounding box center [65, 122] width 91 height 12
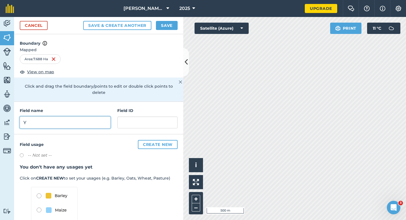
type input "Y"
click at [159, 21] on button "Save" at bounding box center [167, 25] width 22 height 9
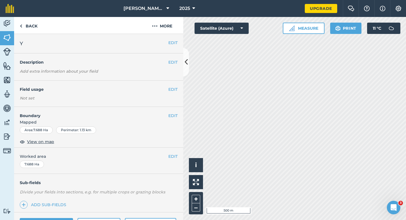
click at [177, 159] on div "EDIT Worked area 7.688 Ha" at bounding box center [98, 160] width 169 height 26
click at [176, 159] on div "EDIT Worked area 7.688 Ha" at bounding box center [98, 160] width 169 height 26
click at [169, 155] on button "EDIT" at bounding box center [173, 156] width 9 height 6
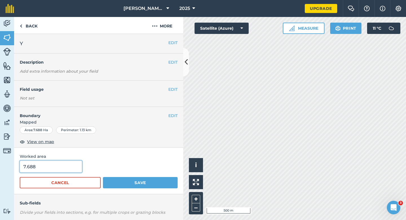
click at [49, 167] on input "7.688" at bounding box center [51, 166] width 62 height 12
type input "7.7"
click at [103, 177] on button "Save" at bounding box center [140, 182] width 75 height 11
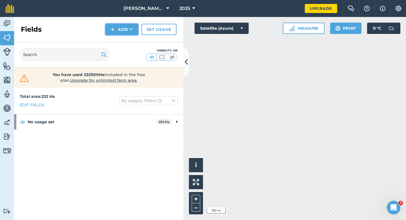
click at [110, 25] on button "Add" at bounding box center [122, 29] width 33 height 11
click at [122, 39] on link "Draw" at bounding box center [121, 42] width 31 height 12
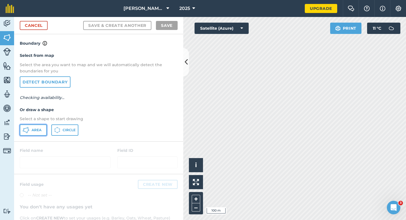
click at [37, 127] on button "Area" at bounding box center [33, 129] width 27 height 11
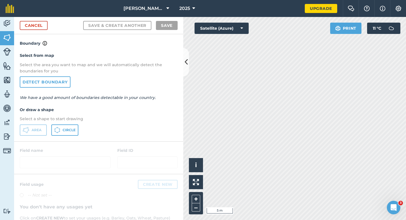
click at [182, 51] on div "Activity Fields Livestock Features Maps Team Vehicles Data Reporting Billing Tu…" at bounding box center [203, 118] width 406 height 203
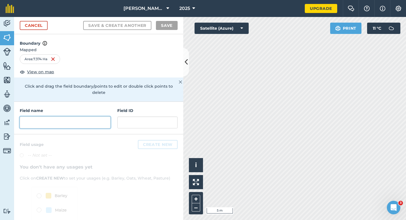
click at [93, 116] on input "text" at bounding box center [65, 122] width 91 height 12
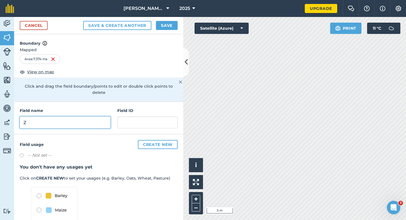
type input "Z"
click at [165, 23] on button "Save" at bounding box center [167, 25] width 22 height 9
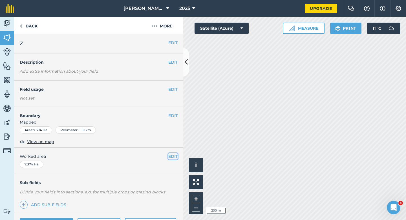
click at [172, 156] on button "EDIT" at bounding box center [173, 156] width 9 height 6
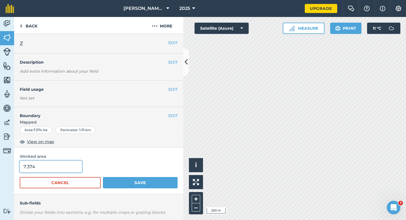
click at [58, 168] on input "7.374" at bounding box center [51, 166] width 62 height 12
type input "7.4"
click at [103, 177] on button "Save" at bounding box center [140, 182] width 75 height 11
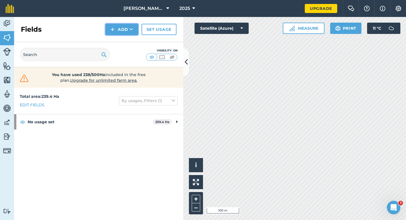
click at [112, 27] on img at bounding box center [113, 29] width 4 height 7
click at [115, 39] on link "Draw" at bounding box center [121, 42] width 31 height 12
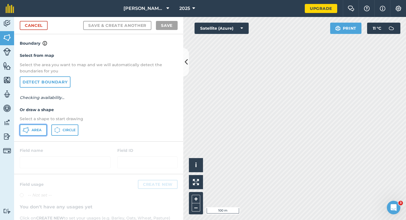
click at [33, 129] on span "Area" at bounding box center [37, 130] width 10 height 5
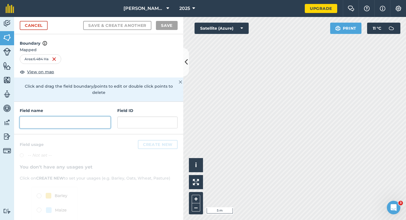
click at [69, 116] on input "text" at bounding box center [65, 122] width 91 height 12
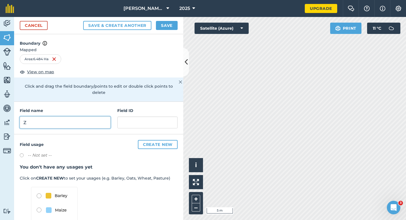
type input "Z"
click at [173, 25] on button "Save" at bounding box center [167, 25] width 22 height 9
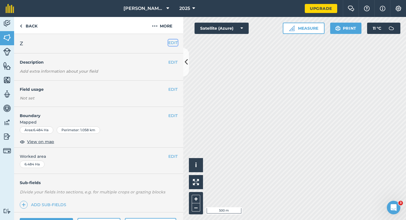
click at [173, 42] on button "EDIT" at bounding box center [173, 43] width 9 height 6
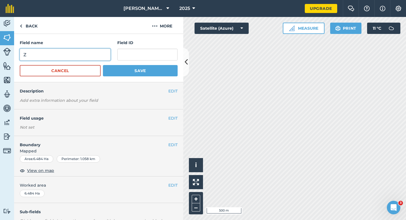
click at [68, 51] on input "Z" at bounding box center [65, 55] width 91 height 12
click at [72, 56] on input "Z" at bounding box center [65, 55] width 91 height 12
type input "ZA"
click at [103, 65] on button "Save" at bounding box center [140, 70] width 75 height 11
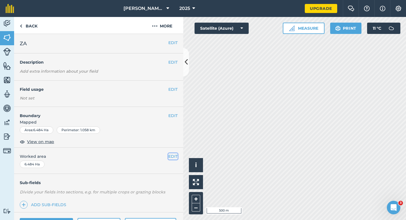
click at [172, 156] on button "EDIT" at bounding box center [173, 156] width 9 height 6
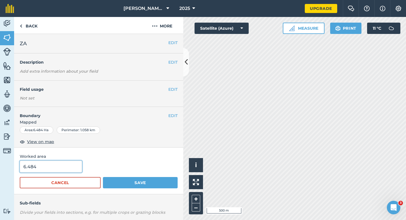
click at [72, 172] on input "6.484" at bounding box center [51, 166] width 62 height 12
type input "6.5"
click at [103, 177] on button "Save" at bounding box center [140, 182] width 75 height 11
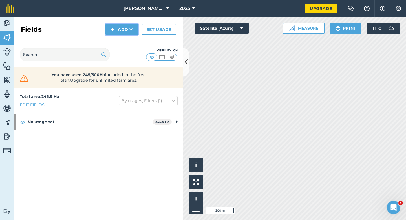
click at [124, 32] on button "Add" at bounding box center [122, 29] width 33 height 11
click at [124, 42] on link "Draw" at bounding box center [121, 42] width 31 height 12
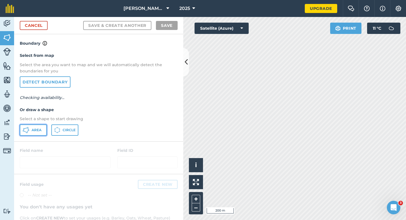
click at [33, 130] on span "Area" at bounding box center [37, 130] width 10 height 5
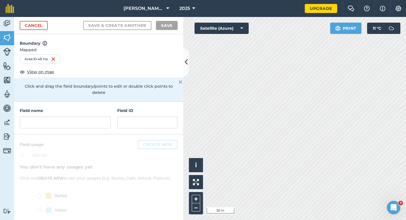
click at [73, 116] on div at bounding box center [65, 122] width 91 height 12
click at [73, 134] on div at bounding box center [98, 195] width 169 height 122
click at [75, 120] on input "text" at bounding box center [65, 122] width 91 height 12
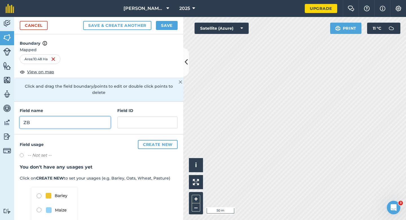
type input "ZB"
click at [163, 22] on button "Save" at bounding box center [167, 25] width 22 height 9
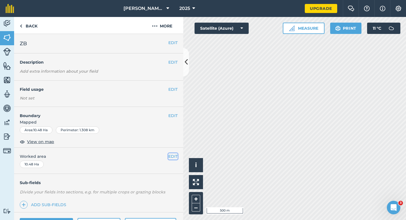
click at [176, 156] on button "EDIT" at bounding box center [173, 156] width 9 height 6
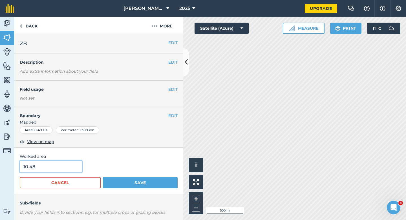
click at [66, 166] on input "10.48" at bounding box center [51, 166] width 62 height 12
type input "10.5"
click at [103, 177] on button "Save" at bounding box center [140, 182] width 75 height 11
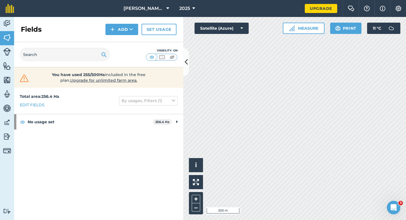
click at [115, 37] on div "Fields Add Set usage" at bounding box center [98, 29] width 169 height 25
click at [115, 34] on button "Add" at bounding box center [122, 29] width 33 height 11
click at [115, 42] on link "Draw" at bounding box center [121, 42] width 31 height 12
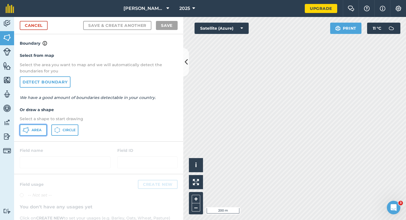
click at [39, 132] on button "Area" at bounding box center [33, 129] width 27 height 11
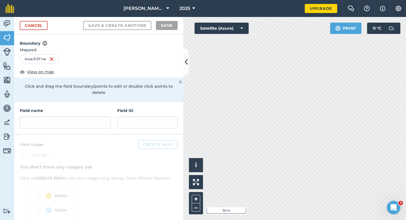
click at [87, 108] on div "Field name" at bounding box center [65, 117] width 91 height 21
click at [87, 116] on input "text" at bounding box center [65, 122] width 91 height 12
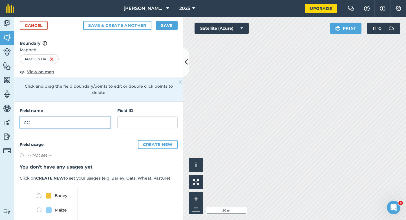
type input "ZC"
click at [166, 25] on button "Save" at bounding box center [167, 25] width 22 height 9
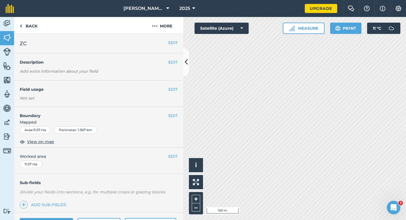
click at [172, 162] on div "EDIT Worked area 11.57 Ha" at bounding box center [98, 160] width 169 height 26
click at [172, 159] on button "EDIT" at bounding box center [173, 156] width 9 height 6
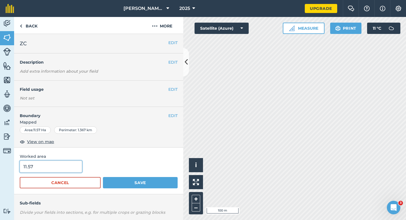
click at [59, 167] on input "11.57" at bounding box center [51, 166] width 62 height 12
type input "11.6"
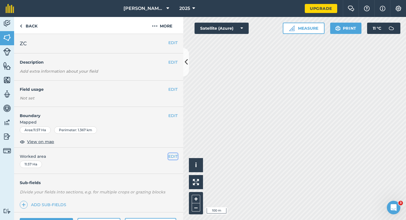
click at [175, 156] on button "EDIT" at bounding box center [173, 156] width 9 height 6
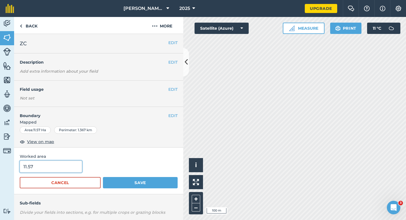
click at [60, 169] on input "11.57" at bounding box center [51, 166] width 62 height 12
type input "11.6"
click at [103, 177] on button "Save" at bounding box center [140, 182] width 75 height 11
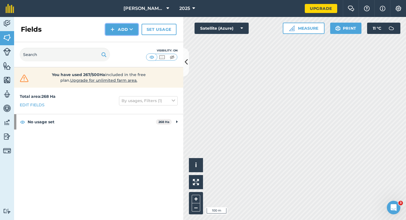
click at [112, 31] on img at bounding box center [113, 29] width 4 height 7
click at [112, 38] on link "Draw" at bounding box center [121, 42] width 31 height 12
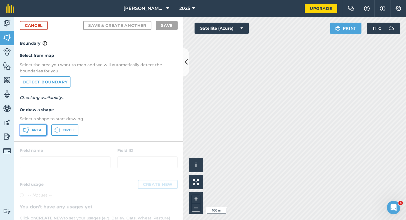
click at [38, 130] on span "Area" at bounding box center [37, 130] width 10 height 5
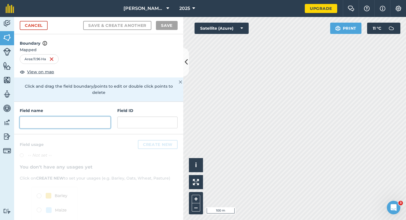
click at [81, 119] on input "text" at bounding box center [65, 122] width 91 height 12
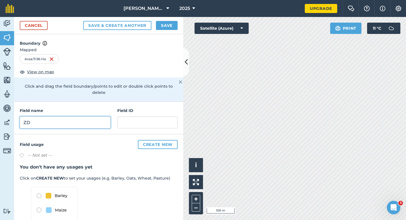
type input "ZD"
click at [166, 26] on button "Save" at bounding box center [167, 25] width 22 height 9
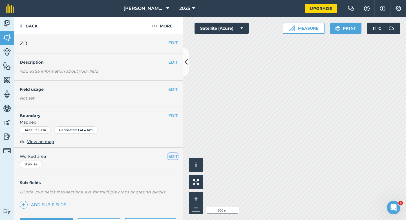
click at [173, 159] on button "EDIT" at bounding box center [173, 156] width 9 height 6
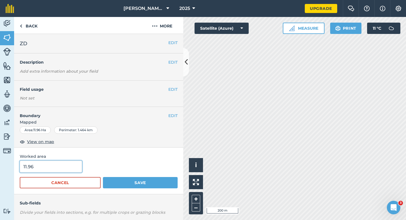
click at [66, 163] on input "11.96" at bounding box center [51, 166] width 62 height 12
type input "12"
click at [103, 177] on button "Save" at bounding box center [140, 182] width 75 height 11
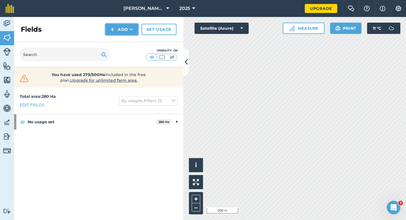
click at [121, 28] on button "Add" at bounding box center [122, 29] width 33 height 11
click at [121, 38] on link "Draw" at bounding box center [121, 42] width 31 height 12
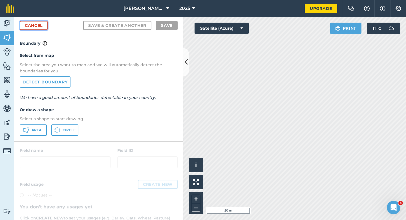
click at [44, 28] on link "Cancel" at bounding box center [34, 25] width 28 height 9
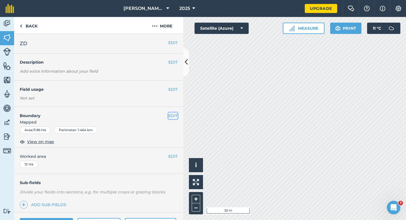
click at [173, 115] on button "EDIT" at bounding box center [173, 115] width 9 height 6
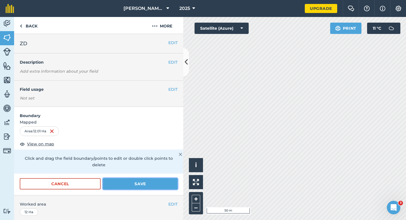
click at [122, 179] on button "Save" at bounding box center [140, 183] width 75 height 11
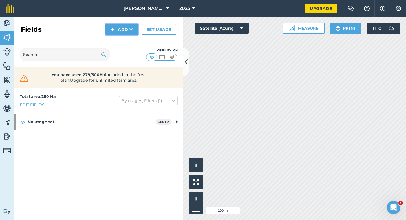
click at [112, 29] on img at bounding box center [113, 29] width 4 height 7
click at [115, 39] on link "Draw" at bounding box center [121, 42] width 31 height 12
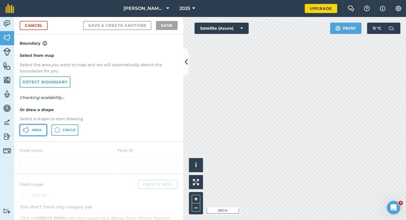
click at [40, 128] on span "Area" at bounding box center [37, 130] width 10 height 5
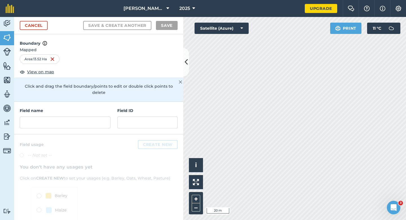
click at [89, 122] on div "Field name Field ID" at bounding box center [98, 118] width 169 height 32
click at [89, 116] on input "text" at bounding box center [65, 122] width 91 height 12
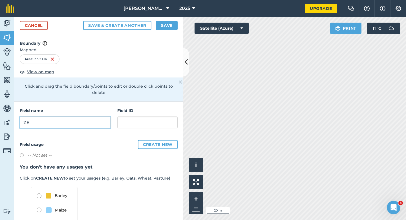
type input "ZE"
click at [168, 21] on button "Save" at bounding box center [167, 25] width 22 height 9
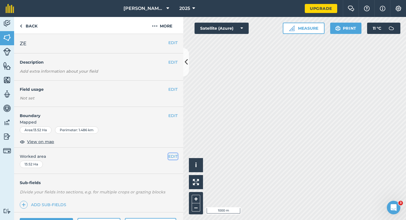
click at [172, 159] on button "EDIT" at bounding box center [173, 156] width 9 height 6
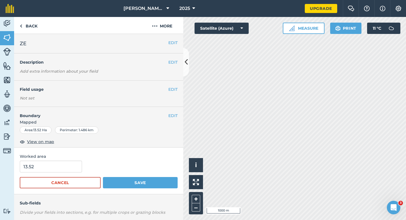
click at [64, 174] on form "13.52 Cancel Save" at bounding box center [99, 174] width 158 height 28
click at [64, 167] on input "13.52" at bounding box center [51, 166] width 62 height 12
type input "13.5"
click at [103, 177] on button "Save" at bounding box center [140, 182] width 75 height 11
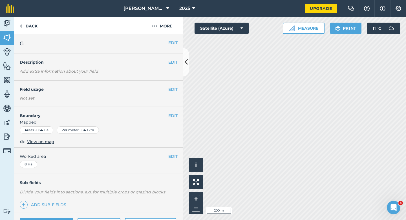
click at [174, 84] on div "EDIT Field usage Not set" at bounding box center [98, 93] width 169 height 26
click at [174, 85] on div "EDIT Field usage Not set" at bounding box center [98, 93] width 169 height 26
click at [174, 86] on div "EDIT Field usage Not set" at bounding box center [98, 93] width 169 height 26
click at [173, 89] on button "EDIT" at bounding box center [173, 89] width 9 height 6
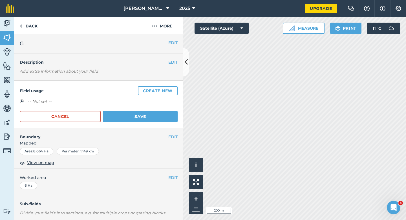
click at [169, 85] on div "Field usage Create new -- Not set -- Cancel Save" at bounding box center [98, 103] width 169 height 47
click at [169, 89] on button "Create new" at bounding box center [158, 90] width 40 height 9
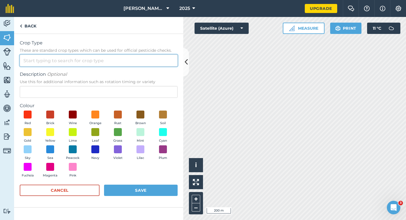
click at [160, 64] on input "Crop Type These are standard crop types which can be used for official pesticid…" at bounding box center [99, 60] width 158 height 12
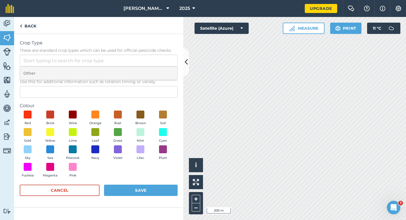
click at [160, 73] on li "Other" at bounding box center [98, 73] width 157 height 13
type input "Other"
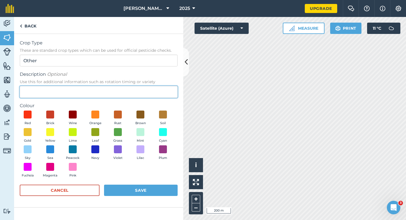
click at [161, 93] on input "Description Optional Use this for additional information such as rotation timin…" at bounding box center [99, 92] width 158 height 12
type input "Watties Peas"
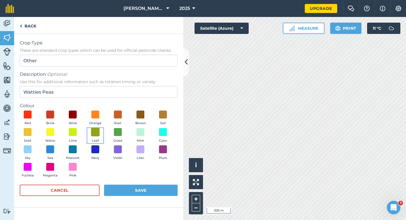
click at [97, 130] on span at bounding box center [95, 131] width 9 height 9
click at [136, 188] on button "Save" at bounding box center [141, 189] width 74 height 11
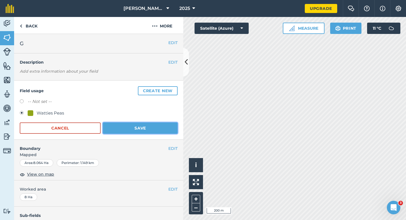
click at [152, 129] on button "Save" at bounding box center [140, 127] width 75 height 11
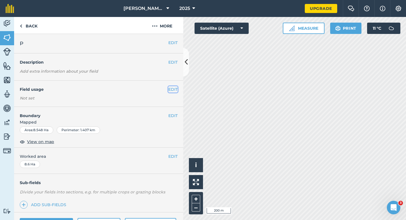
click at [175, 86] on button "EDIT" at bounding box center [173, 89] width 9 height 6
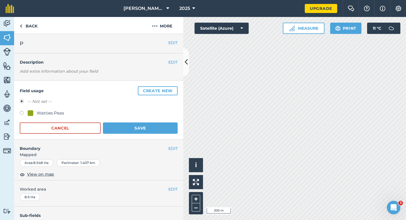
click at [48, 115] on div "Watties Peas" at bounding box center [50, 113] width 27 height 7
radio input "true"
radio input "false"
click at [128, 119] on form "-- Not set -- Watties Peas Cancel Save" at bounding box center [99, 116] width 158 height 36
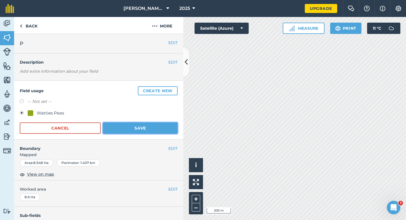
click at [128, 123] on button "Save" at bounding box center [140, 127] width 75 height 11
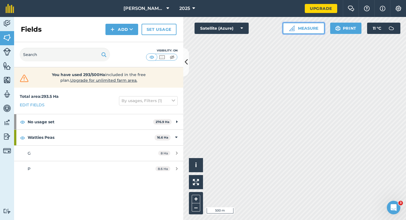
click at [305, 34] on button "Measure" at bounding box center [304, 28] width 42 height 11
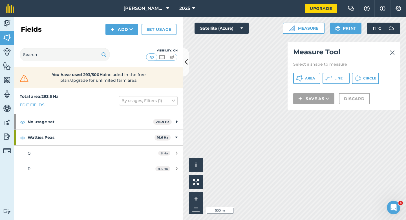
click at [312, 73] on div "Measure Tool Select a shape to measure Area Line Circle Save as Discard" at bounding box center [344, 76] width 113 height 68
click at [311, 78] on span "Area" at bounding box center [310, 78] width 10 height 5
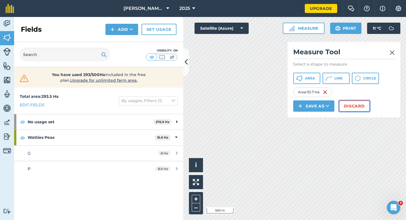
click at [349, 104] on button "Discard" at bounding box center [354, 105] width 31 height 11
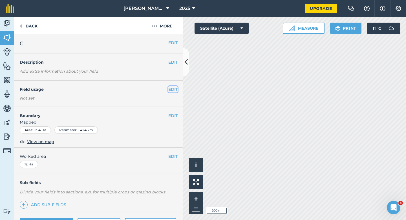
click at [171, 89] on button "EDIT" at bounding box center [173, 89] width 9 height 6
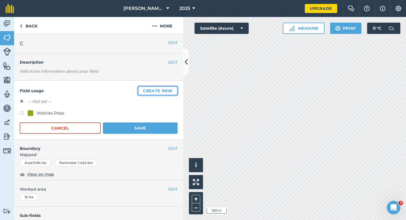
click at [171, 89] on button "Create new" at bounding box center [158, 90] width 40 height 9
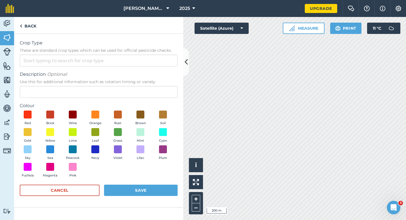
click at [142, 50] on span "These are standard crop types which can be used for official pesticide checks." at bounding box center [99, 50] width 158 height 6
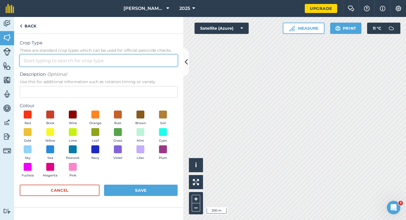
click at [142, 54] on input "Crop Type These are standard crop types which can be used for official pesticid…" at bounding box center [99, 60] width 158 height 12
click at [142, 56] on input "Crop Type These are standard crop types which can be used for official pesticid…" at bounding box center [99, 60] width 158 height 12
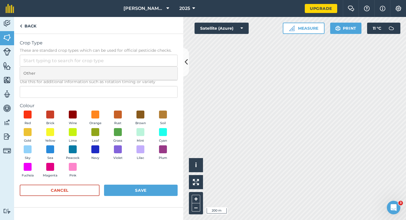
click at [141, 71] on li "Other" at bounding box center [98, 73] width 157 height 13
type input "Other"
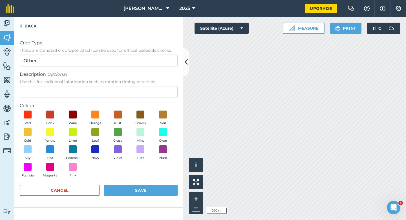
click at [139, 82] on span "Use this for additional information such as rotation timing or variety" at bounding box center [99, 82] width 158 height 6
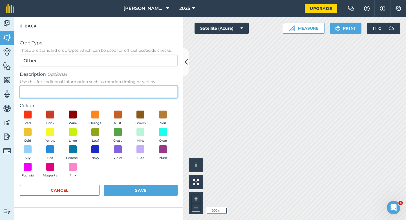
click at [139, 86] on input "Description Optional Use this for additional information such as rotation timin…" at bounding box center [99, 92] width 158 height 12
click at [139, 88] on input "Description Optional Use this for additional information such as rotation timin…" at bounding box center [99, 92] width 158 height 12
type input "Grass Seed"
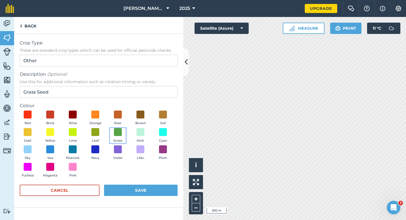
click at [118, 137] on button "Grass" at bounding box center [118, 135] width 16 height 15
click at [133, 185] on button "Save" at bounding box center [141, 189] width 74 height 11
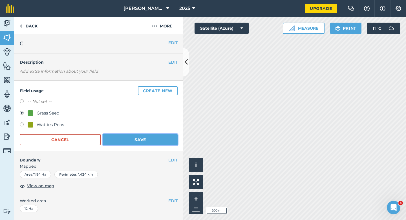
click at [152, 142] on button "Save" at bounding box center [140, 139] width 75 height 11
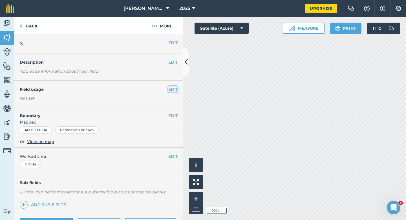
click at [171, 88] on button "EDIT" at bounding box center [173, 89] width 9 height 6
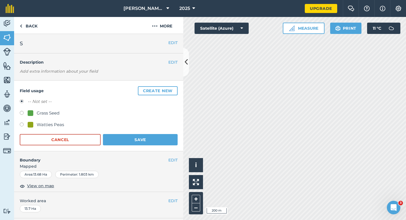
click at [52, 111] on div "Grass Seed" at bounding box center [48, 113] width 23 height 7
radio input "true"
radio input "false"
click at [152, 147] on div "Field usage Create new -- Not set -- Grass Seed Watties Peas Cancel Save" at bounding box center [98, 115] width 169 height 71
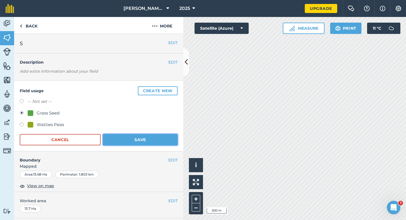
click at [152, 139] on button "Save" at bounding box center [140, 139] width 75 height 11
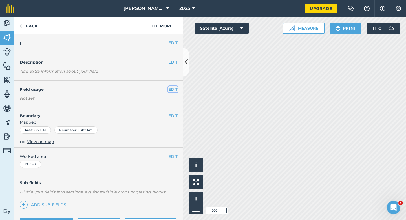
click at [174, 88] on button "EDIT" at bounding box center [173, 89] width 9 height 6
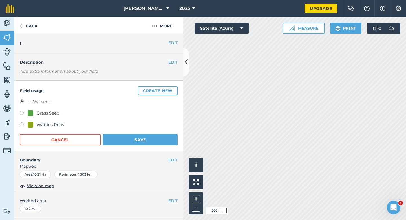
click at [50, 113] on div "Grass Seed" at bounding box center [48, 113] width 23 height 7
radio input "true"
radio input "false"
click at [127, 141] on button "Save" at bounding box center [140, 139] width 75 height 11
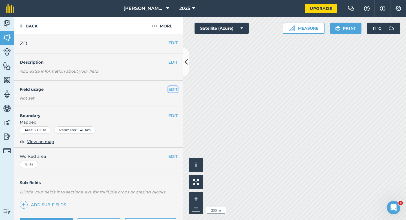
click at [174, 89] on button "EDIT" at bounding box center [173, 89] width 9 height 6
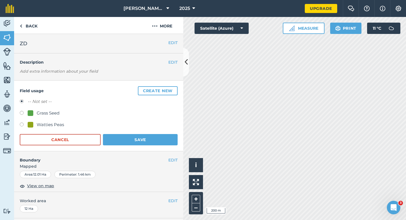
click at [54, 113] on div "Grass Seed" at bounding box center [48, 113] width 23 height 7
radio input "true"
radio input "false"
click at [145, 135] on button "Save" at bounding box center [140, 139] width 75 height 11
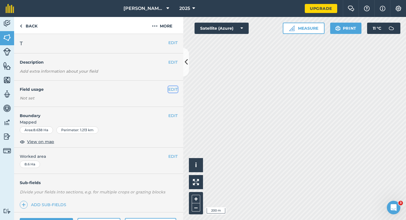
click at [169, 89] on button "EDIT" at bounding box center [173, 89] width 9 height 6
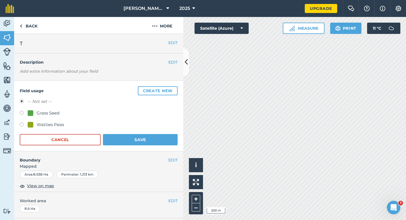
click at [68, 111] on div "Grass Seed" at bounding box center [99, 114] width 158 height 8
click at [43, 111] on div "Grass Seed" at bounding box center [48, 113] width 23 height 7
radio input "true"
radio input "false"
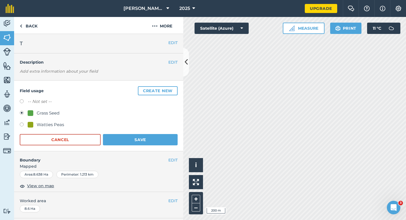
click at [139, 129] on div "Watties Peas" at bounding box center [99, 125] width 158 height 8
click at [139, 134] on button "Save" at bounding box center [140, 139] width 75 height 11
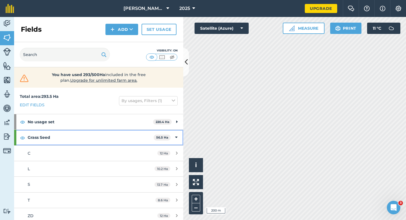
click at [176, 137] on icon at bounding box center [176, 137] width 3 height 6
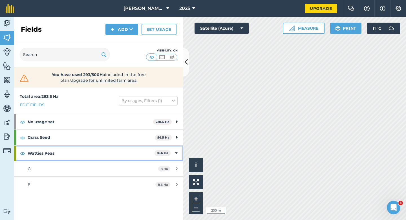
click at [174, 154] on div "Watties Peas 16.6 Ha" at bounding box center [98, 152] width 169 height 15
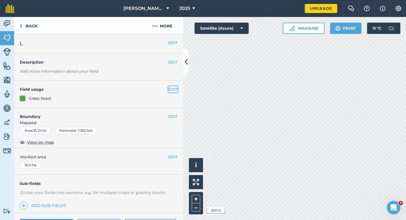
click at [176, 88] on button "EDIT" at bounding box center [173, 89] width 9 height 6
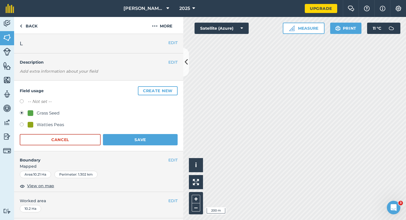
click at [36, 104] on label "-- Not set --" at bounding box center [40, 101] width 24 height 7
radio input "true"
radio input "false"
click at [131, 145] on div "Field usage Create new -- Not set -- Grass Seed Watties Peas Cancel Save" at bounding box center [98, 115] width 169 height 71
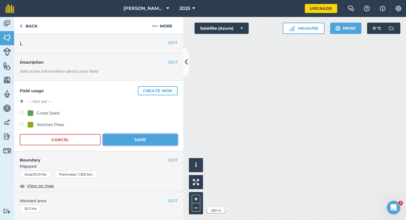
click at [151, 136] on button "Save" at bounding box center [140, 139] width 75 height 11
